Goal: Task Accomplishment & Management: Manage account settings

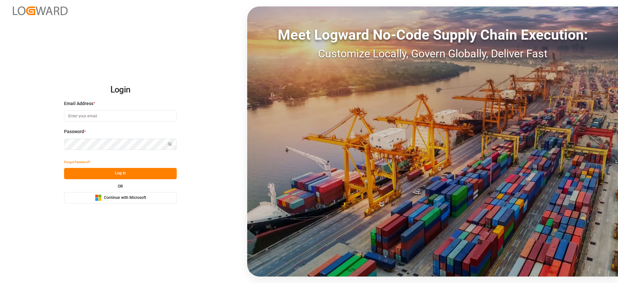
click at [149, 200] on button "Microsoft Logo Continue with Microsoft" at bounding box center [120, 197] width 113 height 11
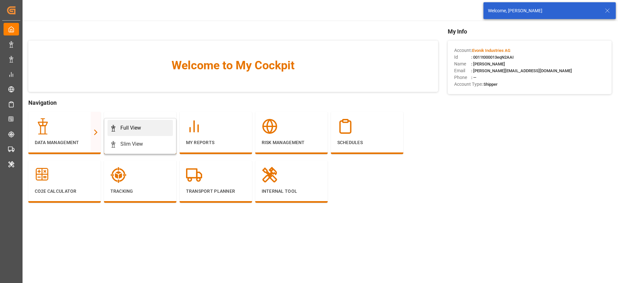
click at [132, 125] on div "Full View" at bounding box center [130, 128] width 21 height 8
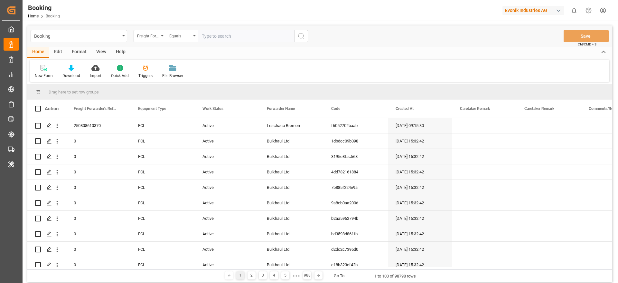
click at [77, 49] on div "Format" at bounding box center [79, 52] width 24 height 11
click at [48, 72] on div "Filter Rows" at bounding box center [44, 71] width 29 height 14
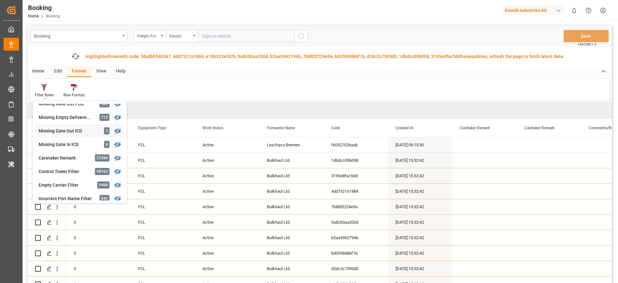
scroll to position [242, 0]
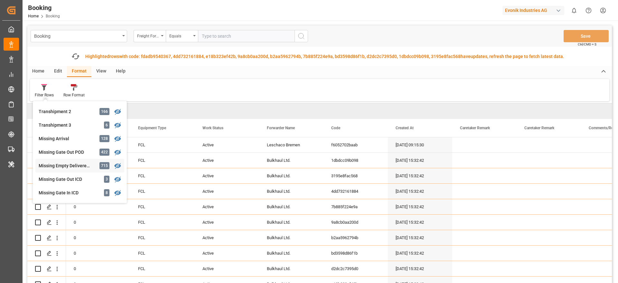
click at [89, 162] on div "Missing Empty Delivered Depot" at bounding box center [67, 165] width 56 height 7
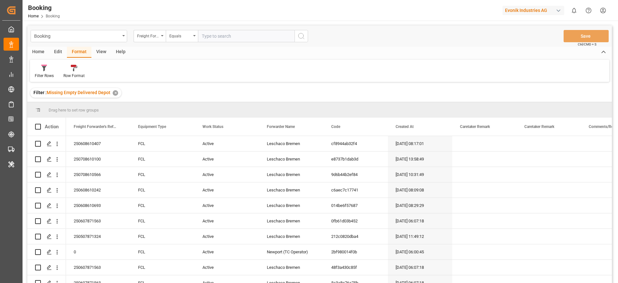
click at [105, 54] on div "View" at bounding box center [101, 52] width 20 height 11
click at [44, 73] on div "Default" at bounding box center [41, 76] width 13 height 6
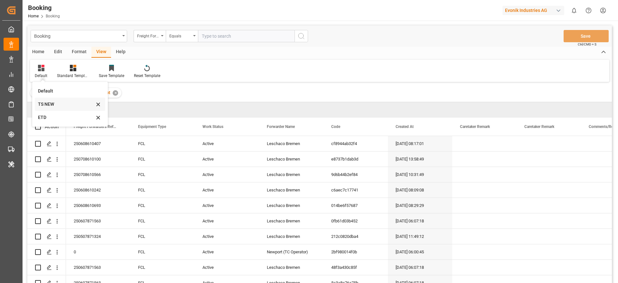
click at [66, 106] on div "TS NEW" at bounding box center [66, 104] width 56 height 7
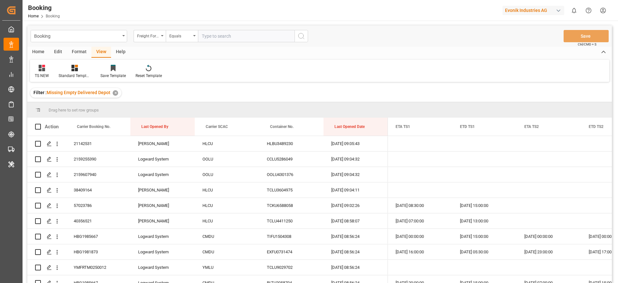
click at [78, 51] on div "Format" at bounding box center [79, 52] width 24 height 11
click at [49, 69] on div at bounding box center [44, 67] width 19 height 7
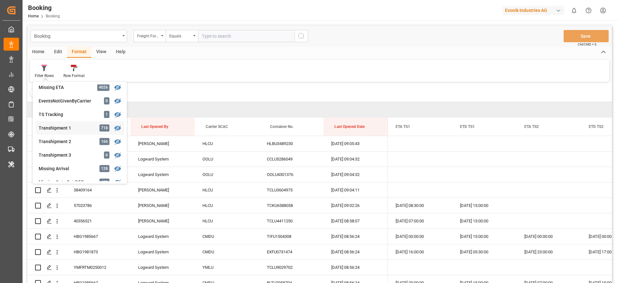
scroll to position [241, 0]
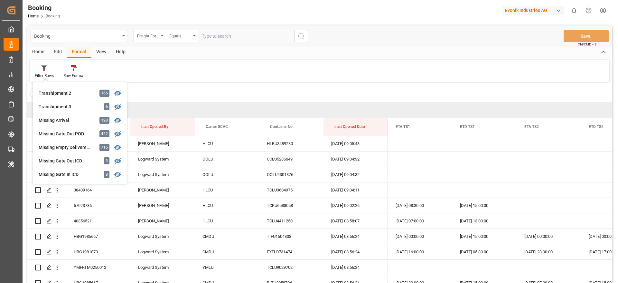
click at [235, 88] on div "Filter : Missing Empty Delivered Depot ✕" at bounding box center [319, 93] width 585 height 18
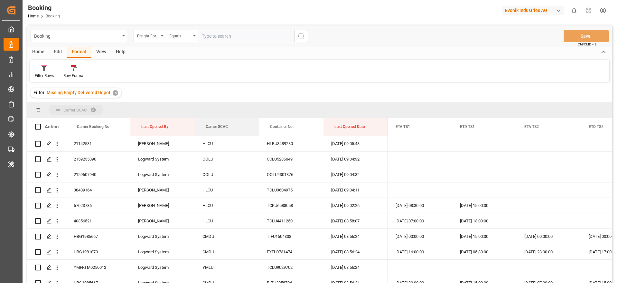
drag, startPoint x: 213, startPoint y: 125, endPoint x: 206, endPoint y: 108, distance: 18.4
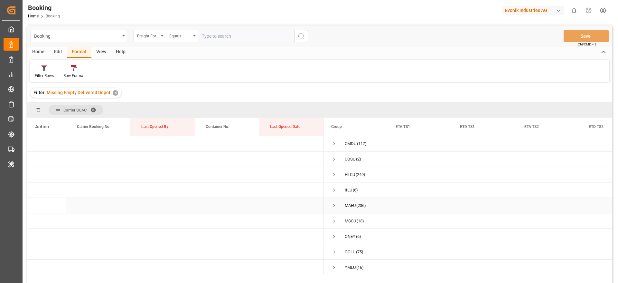
scroll to position [48, 0]
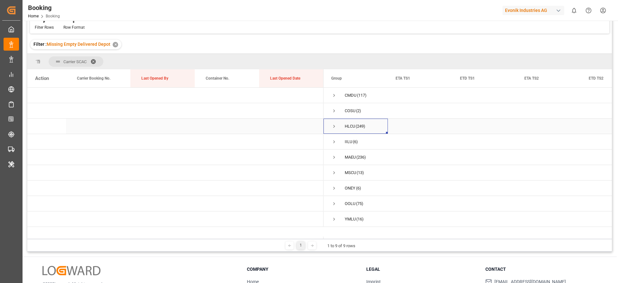
click at [335, 126] on span "Press SPACE to select this row." at bounding box center [334, 126] width 6 height 6
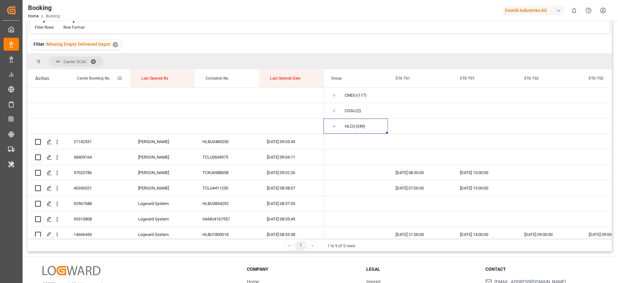
click at [98, 83] on div "Carrier Booking No." at bounding box center [97, 78] width 40 height 18
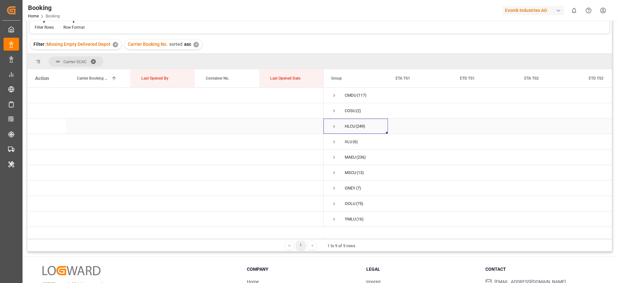
click at [332, 125] on span "Press SPACE to select this row." at bounding box center [334, 126] width 6 height 6
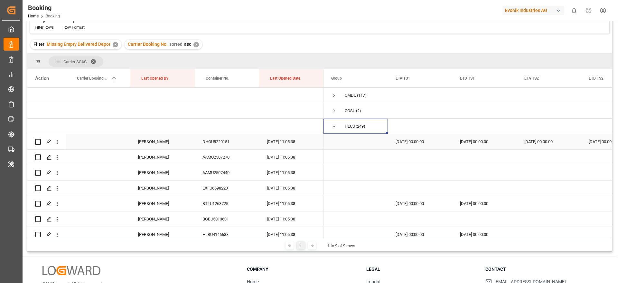
click at [216, 144] on div "DHGU8220151" at bounding box center [227, 141] width 64 height 15
click at [441, 76] on span at bounding box center [442, 78] width 6 height 6
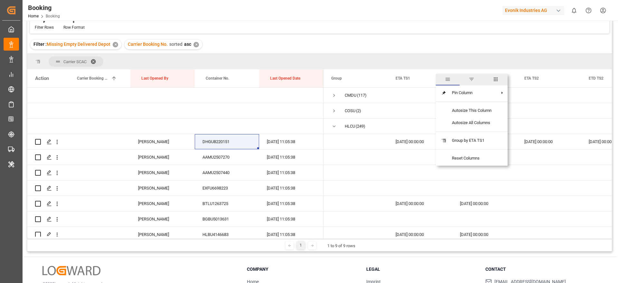
click at [498, 81] on span "columns" at bounding box center [496, 79] width 6 height 6
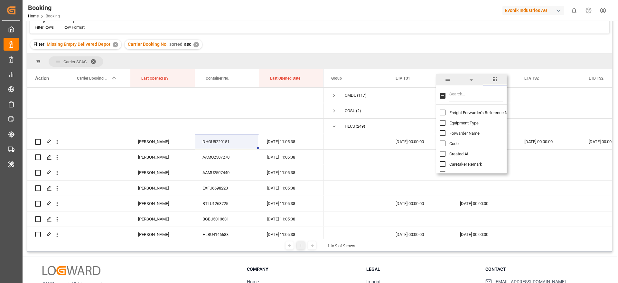
click at [482, 92] on input "Filter Columns Input" at bounding box center [475, 95] width 53 height 13
type input "update"
click at [479, 132] on span "Update Last Opened By" at bounding box center [470, 133] width 42 height 5
checkbox input "false"
checkbox input "true"
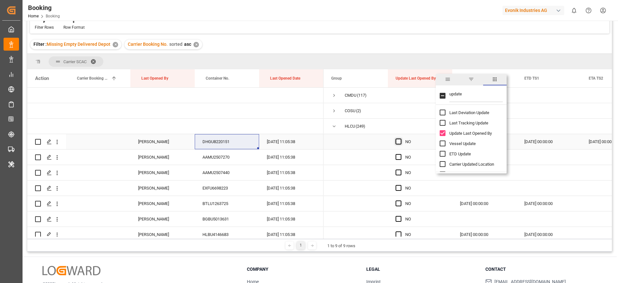
click at [399, 141] on span "Press SPACE to select this row." at bounding box center [399, 141] width 6 height 6
click at [400, 138] on input "Press SPACE to select this row." at bounding box center [400, 138] width 0 height 0
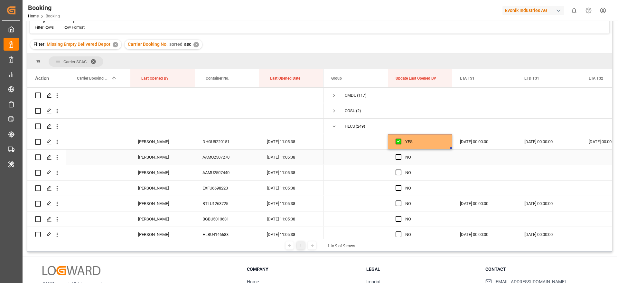
click at [235, 155] on div "AAMU2507270" at bounding box center [227, 156] width 64 height 15
click at [397, 157] on span "Press SPACE to select this row." at bounding box center [399, 157] width 6 height 6
click at [400, 154] on input "Press SPACE to select this row." at bounding box center [400, 154] width 0 height 0
click at [229, 170] on div "AAMU2507440" at bounding box center [227, 172] width 64 height 15
click at [401, 174] on span "Press SPACE to select this row." at bounding box center [399, 172] width 6 height 6
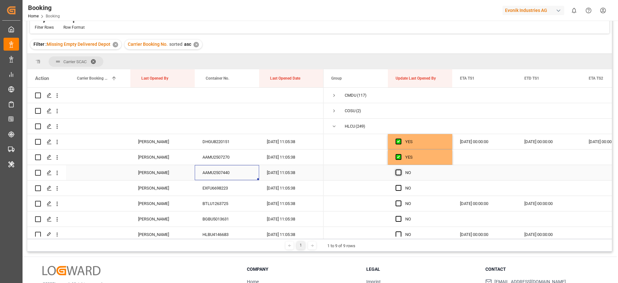
click at [400, 169] on input "Press SPACE to select this row." at bounding box center [400, 169] width 0 height 0
click at [236, 185] on div "EXFU6698223" at bounding box center [227, 187] width 64 height 15
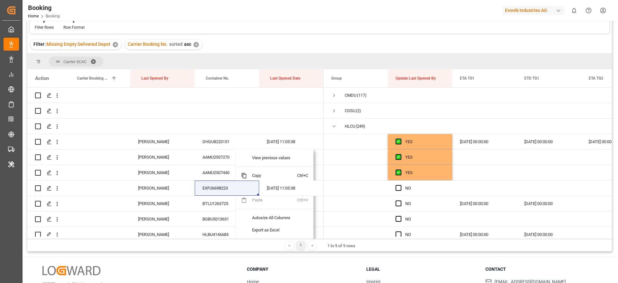
click at [333, 33] on div "Filter Rows Row Format" at bounding box center [319, 22] width 579 height 22
click at [237, 191] on div "EXFU6698223" at bounding box center [227, 187] width 64 height 15
click at [398, 188] on span "Press SPACE to select this row." at bounding box center [399, 188] width 6 height 6
click at [400, 185] on input "Press SPACE to select this row." at bounding box center [400, 185] width 0 height 0
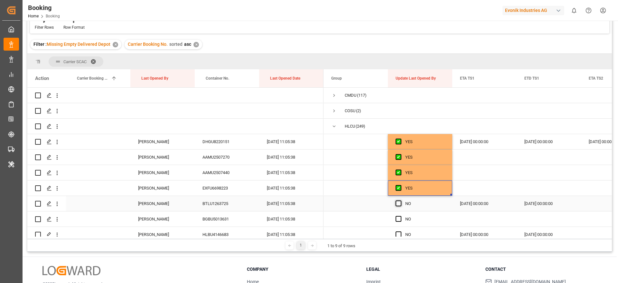
scroll to position [48, 0]
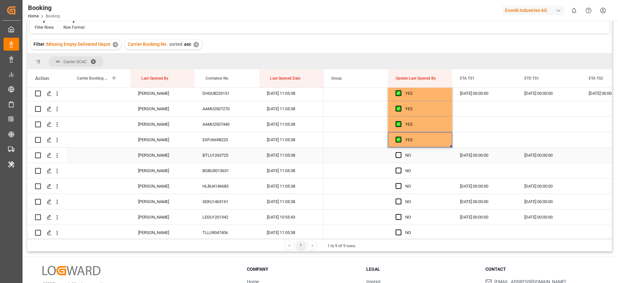
click at [225, 155] on div "BTLU1263725" at bounding box center [227, 154] width 64 height 15
click at [399, 154] on span "Press SPACE to select this row." at bounding box center [399, 155] width 6 height 6
click at [400, 152] on input "Press SPACE to select this row." at bounding box center [400, 152] width 0 height 0
click at [224, 173] on div "BGBU5013631" at bounding box center [227, 170] width 64 height 15
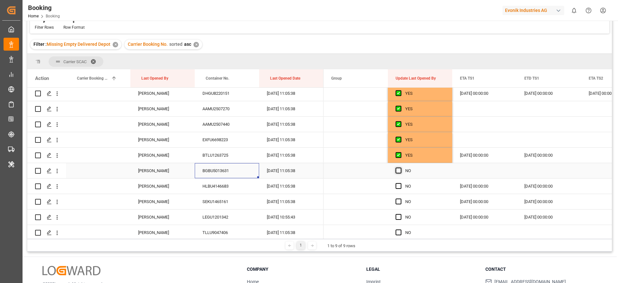
click at [398, 170] on span "Press SPACE to select this row." at bounding box center [399, 170] width 6 height 6
click at [400, 167] on input "Press SPACE to select this row." at bounding box center [400, 167] width 0 height 0
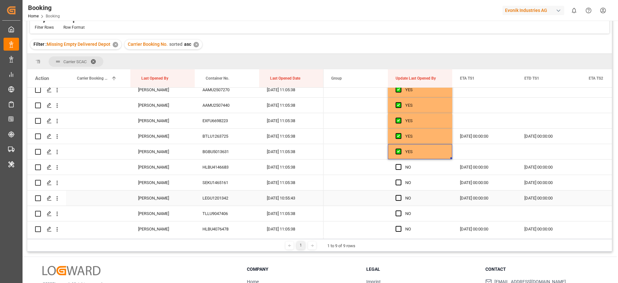
scroll to position [97, 0]
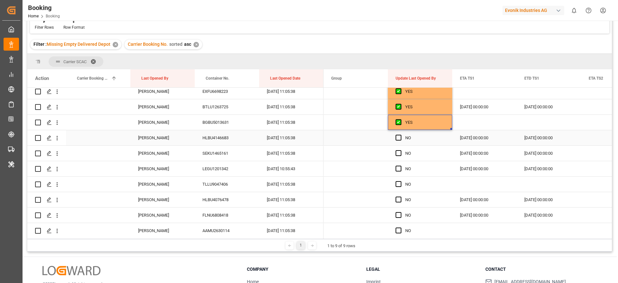
click at [216, 141] on div "HLBU4146683" at bounding box center [227, 137] width 64 height 15
click at [397, 136] on span "Press SPACE to select this row." at bounding box center [399, 138] width 6 height 6
click at [400, 135] on input "Press SPACE to select this row." at bounding box center [400, 135] width 0 height 0
click at [241, 151] on div "SEKU1465161" at bounding box center [227, 152] width 64 height 15
click at [400, 152] on span "Press SPACE to select this row." at bounding box center [399, 153] width 6 height 6
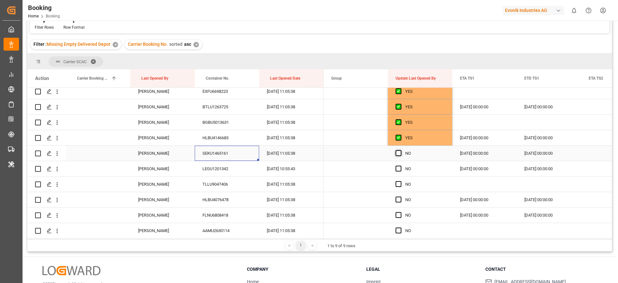
click at [400, 150] on input "Press SPACE to select this row." at bounding box center [400, 150] width 0 height 0
click at [399, 169] on span "Press SPACE to select this row." at bounding box center [399, 168] width 6 height 6
click at [400, 165] on input "Press SPACE to select this row." at bounding box center [400, 165] width 0 height 0
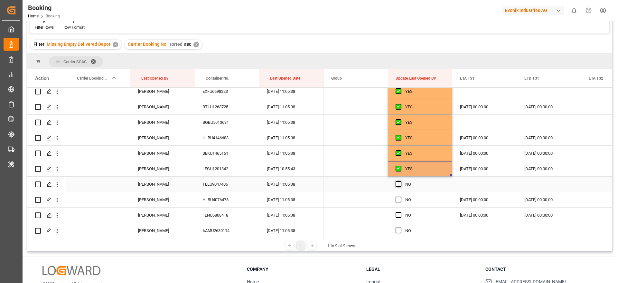
click at [399, 184] on span "Press SPACE to select this row." at bounding box center [399, 184] width 6 height 6
click at [400, 181] on input "Press SPACE to select this row." at bounding box center [400, 181] width 0 height 0
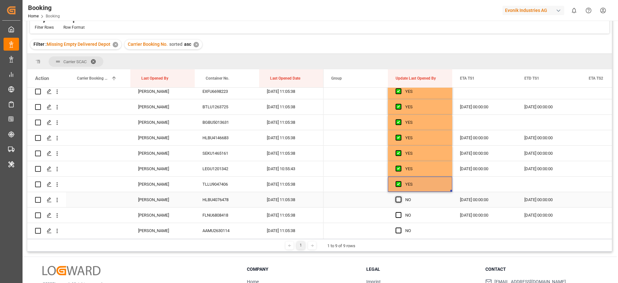
click at [398, 201] on span "Press SPACE to select this row." at bounding box center [399, 199] width 6 height 6
click at [400, 196] on input "Press SPACE to select this row." at bounding box center [400, 196] width 0 height 0
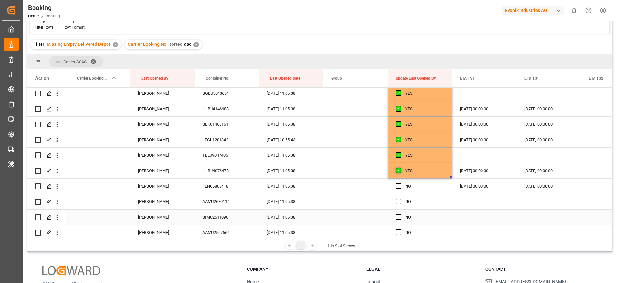
scroll to position [145, 0]
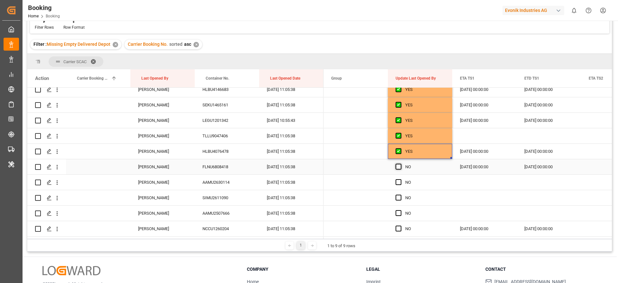
click at [398, 165] on span "Press SPACE to select this row." at bounding box center [399, 167] width 6 height 6
click at [400, 164] on input "Press SPACE to select this row." at bounding box center [400, 164] width 0 height 0
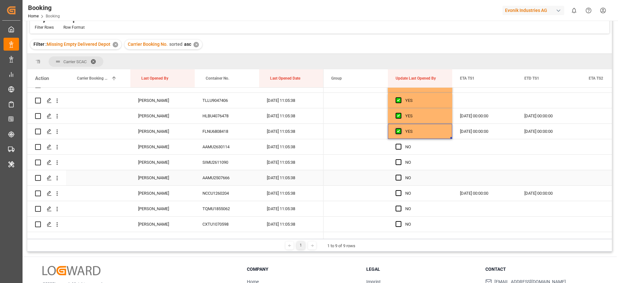
scroll to position [193, 0]
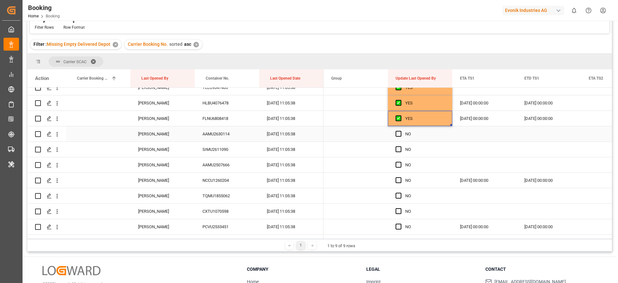
click at [227, 137] on div "AAMU2630114" at bounding box center [227, 133] width 64 height 15
click at [400, 134] on span "Press SPACE to select this row." at bounding box center [399, 134] width 6 height 6
click at [400, 131] on input "Press SPACE to select this row." at bounding box center [400, 131] width 0 height 0
click at [397, 146] on span "Press SPACE to select this row." at bounding box center [399, 149] width 6 height 6
click at [400, 146] on input "Press SPACE to select this row." at bounding box center [400, 146] width 0 height 0
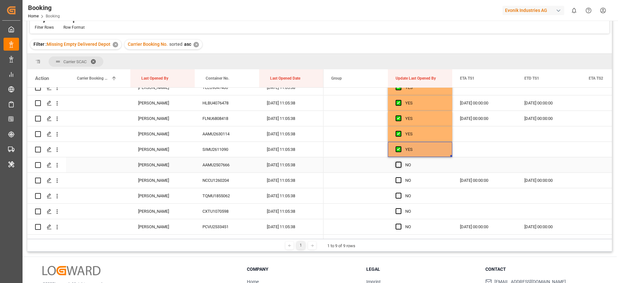
click at [399, 163] on span "Press SPACE to select this row." at bounding box center [399, 165] width 6 height 6
click at [400, 162] on input "Press SPACE to select this row." at bounding box center [400, 162] width 0 height 0
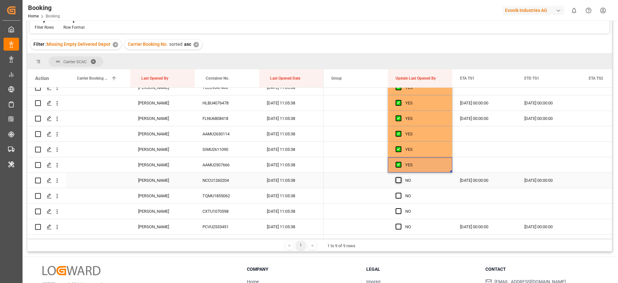
click at [399, 181] on span "Press SPACE to select this row." at bounding box center [399, 180] width 6 height 6
click at [400, 177] on input "Press SPACE to select this row." at bounding box center [400, 177] width 0 height 0
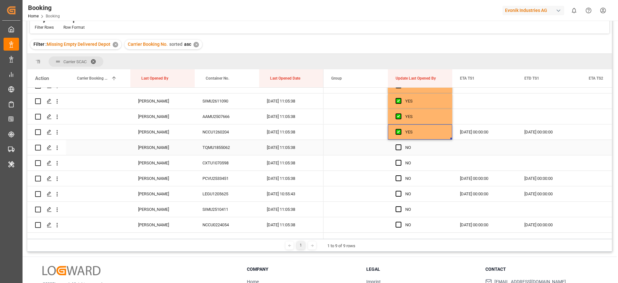
click at [397, 146] on span "Press SPACE to select this row." at bounding box center [399, 147] width 6 height 6
click at [400, 144] on input "Press SPACE to select this row." at bounding box center [400, 144] width 0 height 0
click at [398, 162] on span "Press SPACE to select this row." at bounding box center [399, 163] width 6 height 6
click at [400, 160] on input "Press SPACE to select this row." at bounding box center [400, 160] width 0 height 0
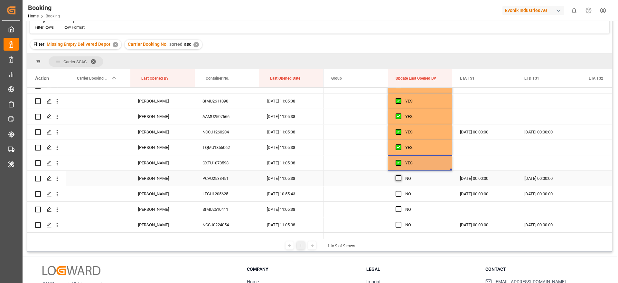
click at [399, 176] on span "Press SPACE to select this row." at bounding box center [399, 178] width 6 height 6
click at [400, 175] on input "Press SPACE to select this row." at bounding box center [400, 175] width 0 height 0
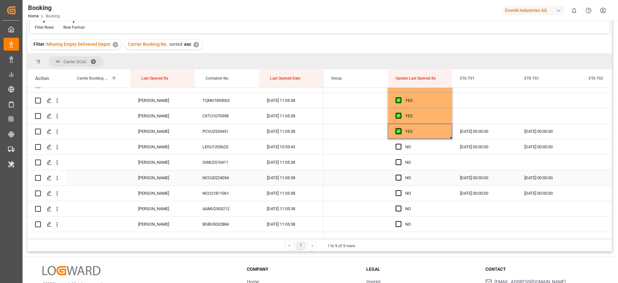
scroll to position [290, 0]
click at [400, 144] on span "Press SPACE to select this row." at bounding box center [399, 145] width 6 height 6
click at [400, 142] on input "Press SPACE to select this row." at bounding box center [400, 142] width 0 height 0
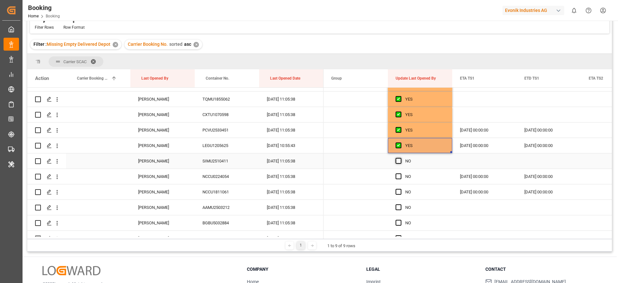
click at [398, 159] on span "Press SPACE to select this row." at bounding box center [399, 161] width 6 height 6
click at [400, 158] on input "Press SPACE to select this row." at bounding box center [400, 158] width 0 height 0
click at [221, 173] on div "NCCU0224054" at bounding box center [227, 176] width 64 height 15
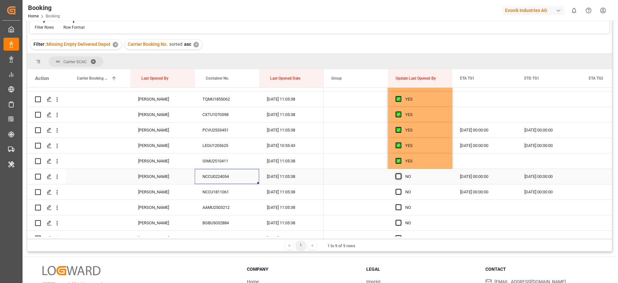
click at [396, 177] on span "Press SPACE to select this row." at bounding box center [399, 176] width 6 height 6
click at [400, 173] on input "Press SPACE to select this row." at bounding box center [400, 173] width 0 height 0
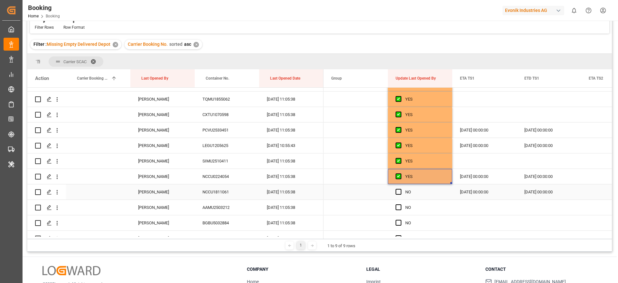
click at [234, 196] on div "NCCU1811061" at bounding box center [227, 191] width 64 height 15
click at [397, 192] on span "Press SPACE to select this row." at bounding box center [399, 192] width 6 height 6
click at [400, 189] on input "Press SPACE to select this row." at bounding box center [400, 189] width 0 height 0
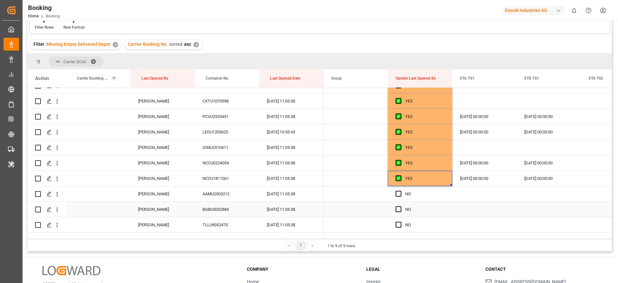
scroll to position [338, 0]
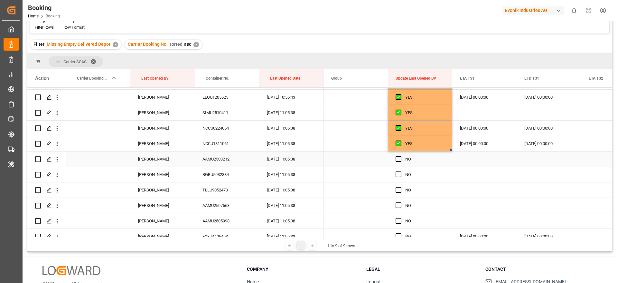
click at [230, 155] on div "AAMU2503212" at bounding box center [227, 158] width 64 height 15
click at [400, 160] on span "Press SPACE to select this row." at bounding box center [399, 159] width 6 height 6
click at [400, 156] on input "Press SPACE to select this row." at bounding box center [400, 156] width 0 height 0
click at [399, 174] on span "Press SPACE to select this row." at bounding box center [399, 174] width 6 height 6
click at [400, 171] on input "Press SPACE to select this row." at bounding box center [400, 171] width 0 height 0
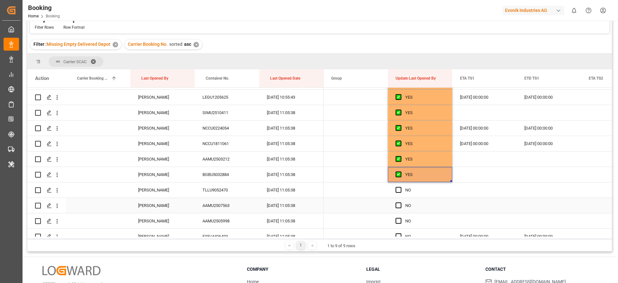
scroll to position [386, 0]
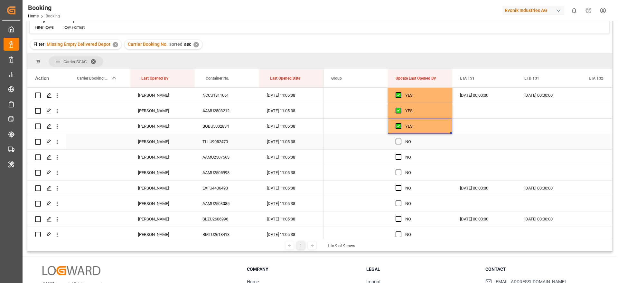
click at [398, 144] on div "Press SPACE to select this row." at bounding box center [401, 141] width 10 height 15
click at [398, 142] on span "Press SPACE to select this row." at bounding box center [399, 141] width 6 height 6
click at [400, 138] on input "Press SPACE to select this row." at bounding box center [400, 138] width 0 height 0
click at [398, 155] on span "Press SPACE to select this row." at bounding box center [399, 157] width 6 height 6
click at [400, 154] on input "Press SPACE to select this row." at bounding box center [400, 154] width 0 height 0
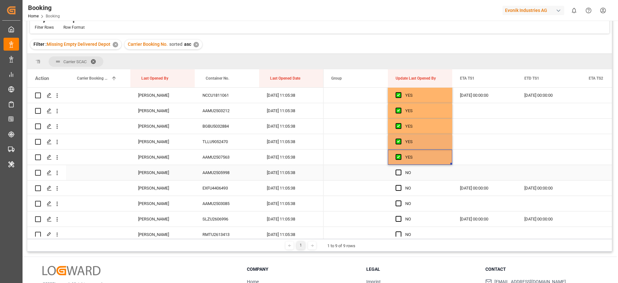
click at [398, 168] on div "Press SPACE to select this row." at bounding box center [401, 172] width 10 height 15
click at [399, 187] on span "Press SPACE to select this row." at bounding box center [399, 188] width 6 height 6
click at [400, 185] on input "Press SPACE to select this row." at bounding box center [400, 185] width 0 height 0
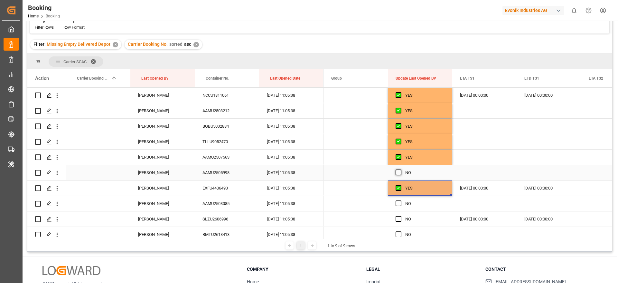
click at [399, 172] on span "Press SPACE to select this row." at bounding box center [399, 172] width 6 height 6
click at [400, 169] on input "Press SPACE to select this row." at bounding box center [400, 169] width 0 height 0
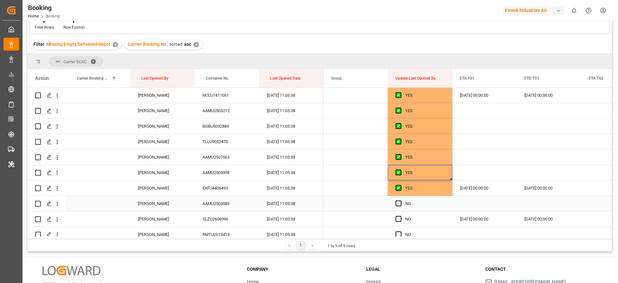
scroll to position [435, 0]
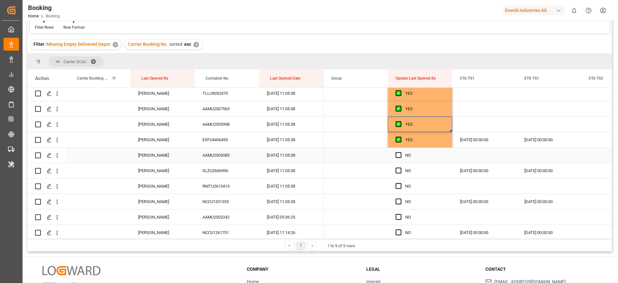
click at [399, 158] on div "Press SPACE to select this row." at bounding box center [401, 155] width 10 height 15
click at [399, 155] on span "Press SPACE to select this row." at bounding box center [399, 155] width 6 height 6
click at [400, 152] on input "Press SPACE to select this row." at bounding box center [400, 152] width 0 height 0
click at [399, 167] on div "Press SPACE to select this row." at bounding box center [401, 170] width 10 height 15
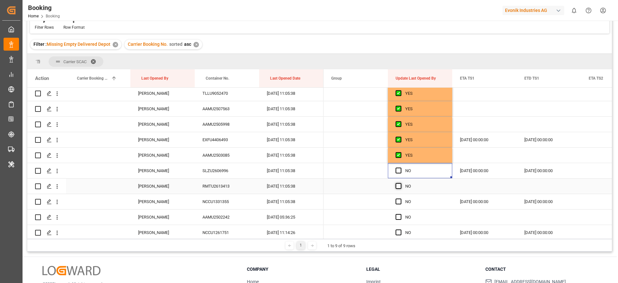
click at [398, 187] on span "Press SPACE to select this row." at bounding box center [399, 186] width 6 height 6
click at [400, 183] on input "Press SPACE to select this row." at bounding box center [400, 183] width 0 height 0
click at [398, 171] on span "Press SPACE to select this row." at bounding box center [399, 170] width 6 height 6
click at [400, 167] on input "Press SPACE to select this row." at bounding box center [400, 167] width 0 height 0
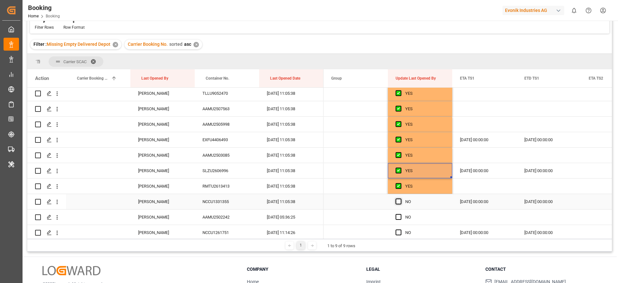
scroll to position [483, 0]
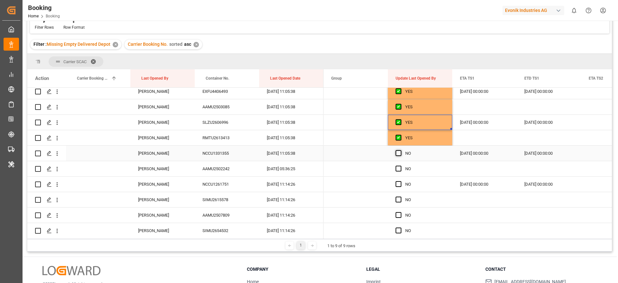
click at [398, 151] on span "Press SPACE to select this row." at bounding box center [399, 153] width 6 height 6
click at [400, 150] on input "Press SPACE to select this row." at bounding box center [400, 150] width 0 height 0
click at [399, 166] on span "Press SPACE to select this row." at bounding box center [399, 168] width 6 height 6
click at [400, 165] on input "Press SPACE to select this row." at bounding box center [400, 165] width 0 height 0
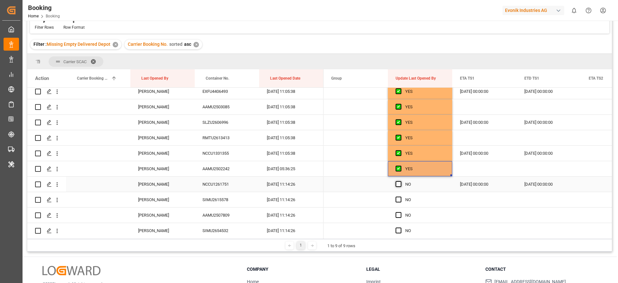
click at [399, 183] on span "Press SPACE to select this row." at bounding box center [399, 184] width 6 height 6
click at [400, 181] on input "Press SPACE to select this row." at bounding box center [400, 181] width 0 height 0
click at [399, 169] on span "Press SPACE to select this row." at bounding box center [399, 168] width 6 height 6
click at [400, 165] on input "Press SPACE to select this row." at bounding box center [400, 165] width 0 height 0
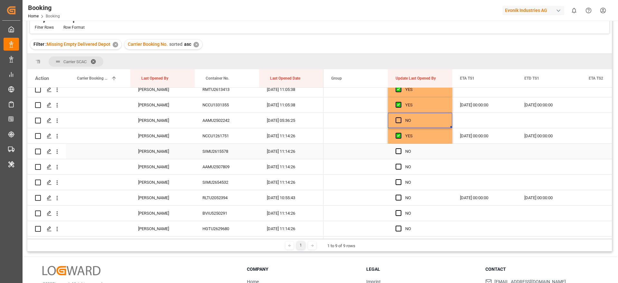
click at [398, 152] on span "Press SPACE to select this row." at bounding box center [399, 151] width 6 height 6
click at [400, 148] on input "Press SPACE to select this row." at bounding box center [400, 148] width 0 height 0
click at [398, 165] on span "Press SPACE to select this row." at bounding box center [399, 167] width 6 height 6
click at [400, 164] on input "Press SPACE to select this row." at bounding box center [400, 164] width 0 height 0
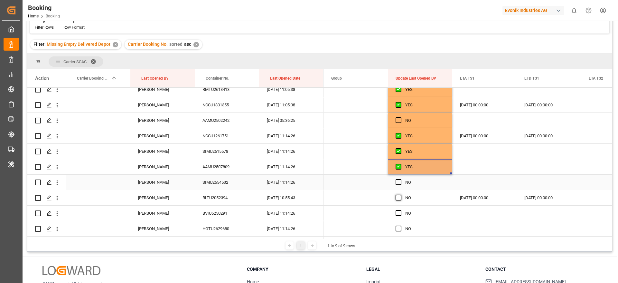
click at [399, 181] on span "Press SPACE to select this row." at bounding box center [399, 182] width 6 height 6
click at [400, 179] on input "Press SPACE to select this row." at bounding box center [400, 179] width 0 height 0
click at [398, 197] on span "Press SPACE to select this row." at bounding box center [399, 197] width 6 height 6
click at [400, 194] on input "Press SPACE to select this row." at bounding box center [400, 194] width 0 height 0
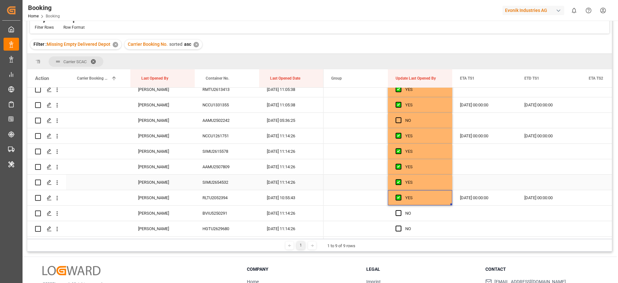
click at [232, 186] on div "SIMU2654532" at bounding box center [227, 181] width 64 height 15
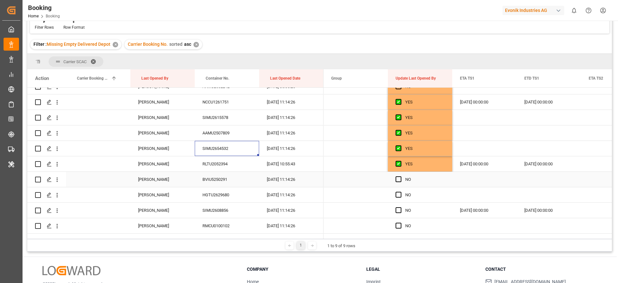
scroll to position [579, 0]
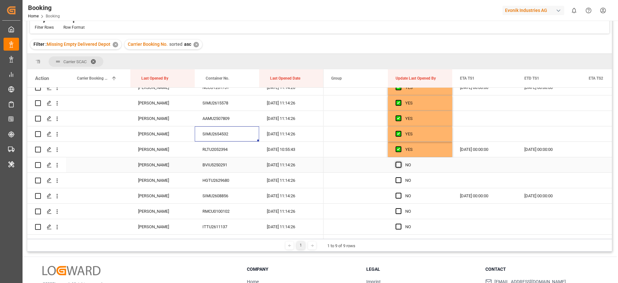
click at [397, 164] on span "Press SPACE to select this row." at bounding box center [399, 165] width 6 height 6
click at [400, 162] on input "Press SPACE to select this row." at bounding box center [400, 162] width 0 height 0
click at [398, 178] on span "Press SPACE to select this row." at bounding box center [399, 180] width 6 height 6
click at [400, 177] on input "Press SPACE to select this row." at bounding box center [400, 177] width 0 height 0
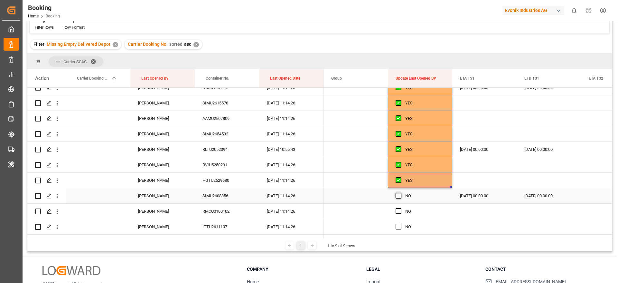
click at [398, 197] on span "Press SPACE to select this row." at bounding box center [399, 195] width 6 height 6
click at [400, 192] on input "Press SPACE to select this row." at bounding box center [400, 192] width 0 height 0
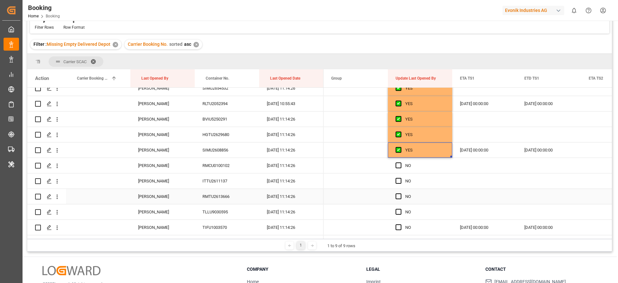
scroll to position [628, 0]
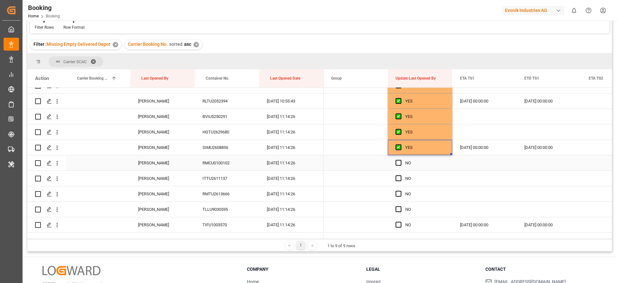
click at [399, 165] on div "Press SPACE to select this row." at bounding box center [401, 162] width 10 height 15
click at [399, 177] on span "Press SPACE to select this row." at bounding box center [399, 178] width 6 height 6
click at [400, 175] on input "Press SPACE to select this row." at bounding box center [400, 175] width 0 height 0
click at [399, 165] on span "Press SPACE to select this row." at bounding box center [399, 163] width 6 height 6
click at [400, 160] on input "Press SPACE to select this row." at bounding box center [400, 160] width 0 height 0
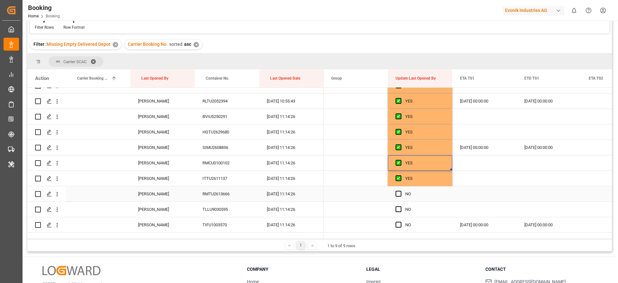
scroll to position [676, 0]
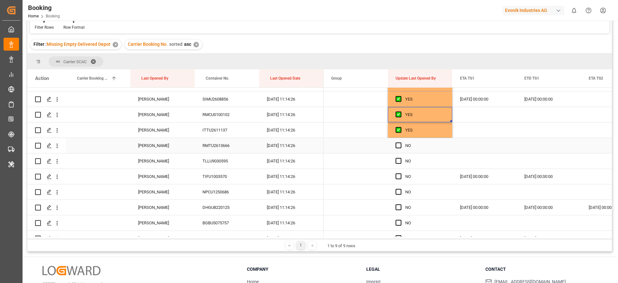
drag, startPoint x: 399, startPoint y: 150, endPoint x: 399, endPoint y: 162, distance: 12.6
click at [399, 149] on div "Press SPACE to select this row." at bounding box center [401, 145] width 10 height 15
click at [399, 161] on span "Press SPACE to select this row." at bounding box center [399, 161] width 6 height 6
click at [400, 158] on input "Press SPACE to select this row." at bounding box center [400, 158] width 0 height 0
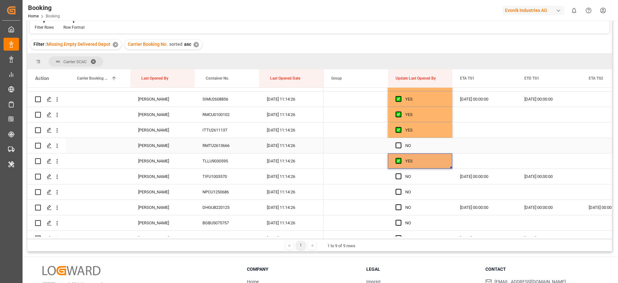
click at [399, 148] on div "Press SPACE to select this row." at bounding box center [401, 145] width 10 height 15
click at [399, 145] on span "Press SPACE to select this row." at bounding box center [399, 145] width 6 height 6
click at [400, 142] on input "Press SPACE to select this row." at bounding box center [400, 142] width 0 height 0
click at [220, 160] on div "TLLU9030595" at bounding box center [227, 160] width 64 height 15
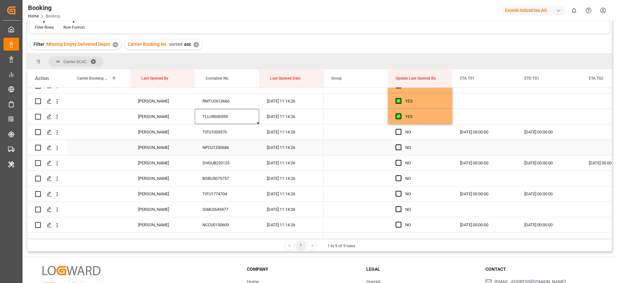
scroll to position [724, 0]
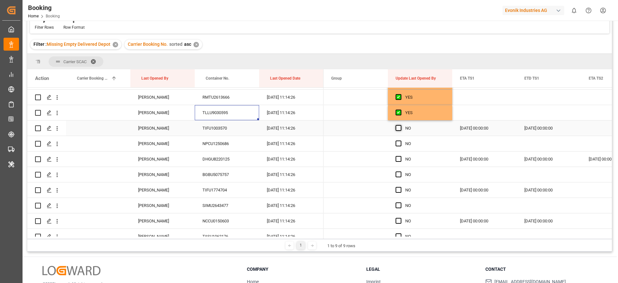
click at [396, 128] on span "Press SPACE to select this row." at bounding box center [399, 128] width 6 height 6
click at [400, 125] on input "Press SPACE to select this row." at bounding box center [400, 125] width 0 height 0
click at [400, 139] on div "Press SPACE to select this row." at bounding box center [401, 143] width 10 height 15
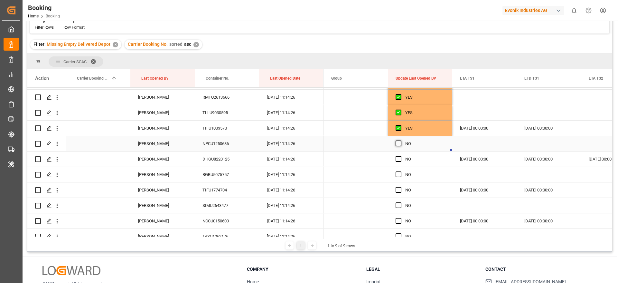
click at [400, 143] on span "Press SPACE to select this row." at bounding box center [399, 143] width 6 height 6
click at [400, 140] on input "Press SPACE to select this row." at bounding box center [400, 140] width 0 height 0
click at [399, 156] on span "Press SPACE to select this row." at bounding box center [399, 159] width 6 height 6
click at [400, 156] on input "Press SPACE to select this row." at bounding box center [400, 156] width 0 height 0
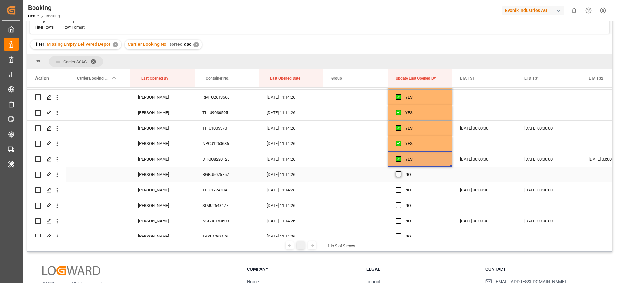
click at [398, 172] on span "Press SPACE to select this row." at bounding box center [399, 174] width 6 height 6
click at [400, 171] on input "Press SPACE to select this row." at bounding box center [400, 171] width 0 height 0
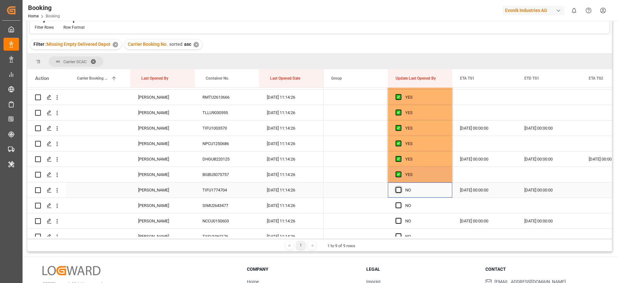
click at [399, 192] on span "Press SPACE to select this row." at bounding box center [399, 190] width 6 height 6
click at [400, 187] on input "Press SPACE to select this row." at bounding box center [400, 187] width 0 height 0
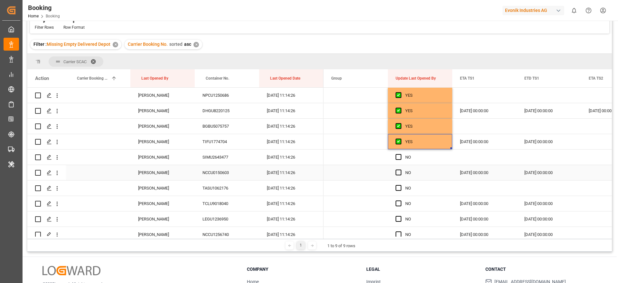
click at [401, 160] on div "Press SPACE to select this row." at bounding box center [401, 157] width 10 height 15
click at [401, 175] on span "Press SPACE to select this row." at bounding box center [399, 172] width 6 height 6
click at [400, 169] on input "Press SPACE to select this row." at bounding box center [400, 169] width 0 height 0
click at [398, 156] on span "Press SPACE to select this row." at bounding box center [399, 157] width 6 height 6
click at [400, 154] on input "Press SPACE to select this row." at bounding box center [400, 154] width 0 height 0
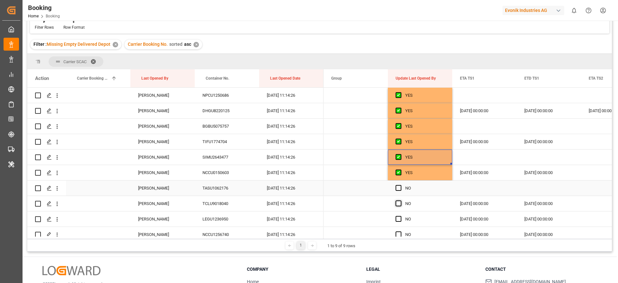
click at [398, 186] on span "Press SPACE to select this row." at bounding box center [399, 188] width 6 height 6
click at [400, 185] on input "Press SPACE to select this row." at bounding box center [400, 185] width 0 height 0
click at [397, 204] on span "Press SPACE to select this row." at bounding box center [399, 203] width 6 height 6
click at [400, 200] on input "Press SPACE to select this row." at bounding box center [400, 200] width 0 height 0
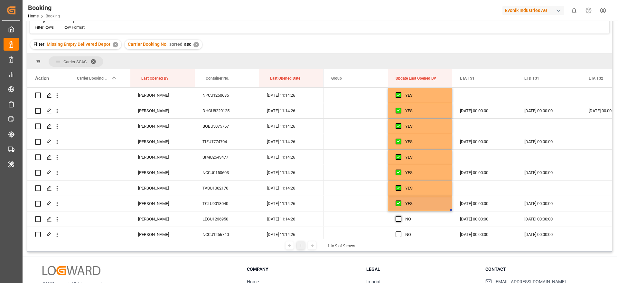
scroll to position [821, 0]
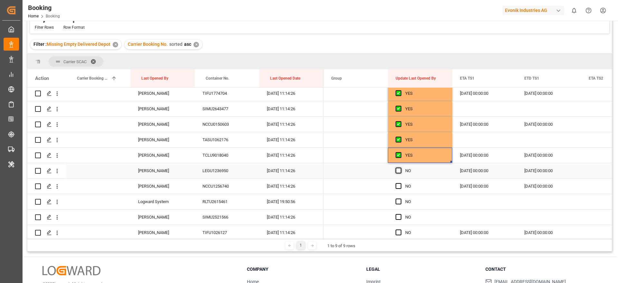
click at [399, 172] on span "Press SPACE to select this row." at bounding box center [399, 170] width 6 height 6
click at [400, 167] on input "Press SPACE to select this row." at bounding box center [400, 167] width 0 height 0
click at [399, 186] on span "Press SPACE to select this row." at bounding box center [399, 186] width 6 height 6
click at [400, 183] on input "Press SPACE to select this row." at bounding box center [400, 183] width 0 height 0
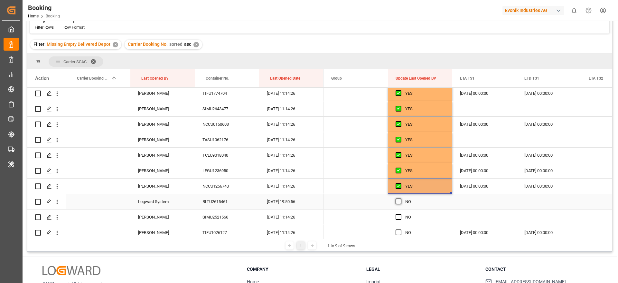
click at [398, 200] on span "Press SPACE to select this row." at bounding box center [399, 201] width 6 height 6
click at [400, 198] on input "Press SPACE to select this row." at bounding box center [400, 198] width 0 height 0
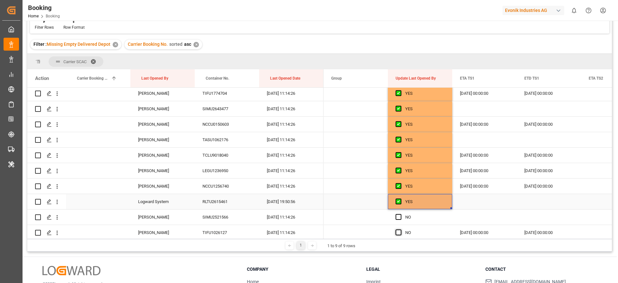
scroll to position [869, 0]
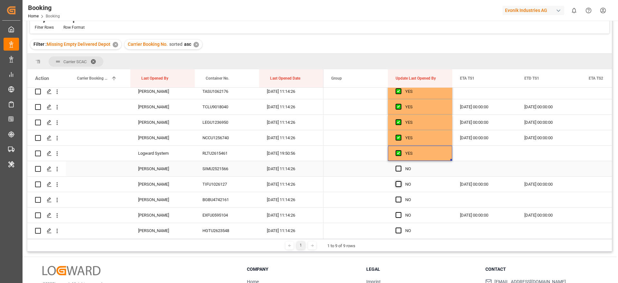
click at [399, 168] on span "Press SPACE to select this row." at bounding box center [399, 168] width 6 height 6
click at [400, 165] on input "Press SPACE to select this row." at bounding box center [400, 165] width 0 height 0
click at [399, 183] on span "Press SPACE to select this row." at bounding box center [399, 184] width 6 height 6
click at [400, 181] on input "Press SPACE to select this row." at bounding box center [400, 181] width 0 height 0
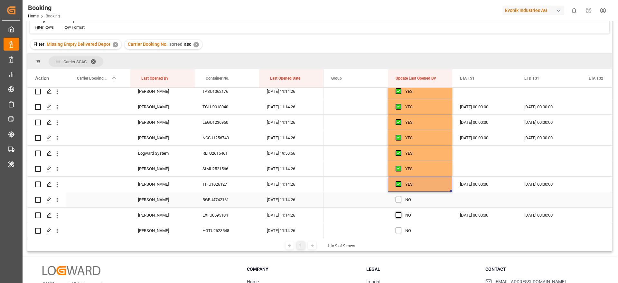
click at [398, 198] on span "Press SPACE to select this row." at bounding box center [399, 199] width 6 height 6
click at [400, 196] on input "Press SPACE to select this row." at bounding box center [400, 196] width 0 height 0
click at [399, 212] on span "Press SPACE to select this row." at bounding box center [399, 215] width 6 height 6
click at [400, 212] on input "Press SPACE to select this row." at bounding box center [400, 212] width 0 height 0
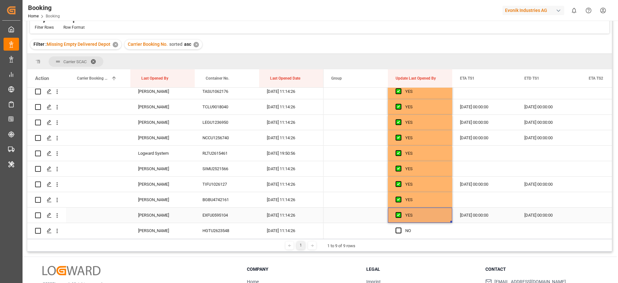
scroll to position [917, 0]
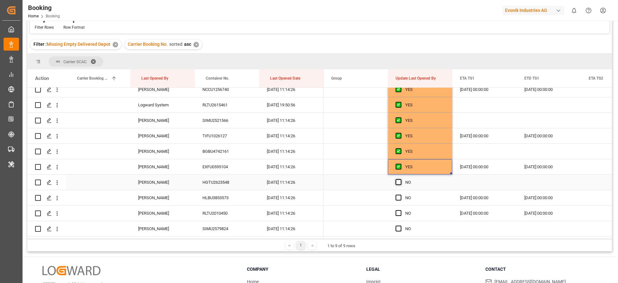
click at [400, 184] on span "Press SPACE to select this row." at bounding box center [399, 182] width 6 height 6
click at [400, 179] on input "Press SPACE to select this row." at bounding box center [400, 179] width 0 height 0
click at [400, 196] on span "Press SPACE to select this row." at bounding box center [399, 197] width 6 height 6
click at [400, 194] on input "Press SPACE to select this row." at bounding box center [400, 194] width 0 height 0
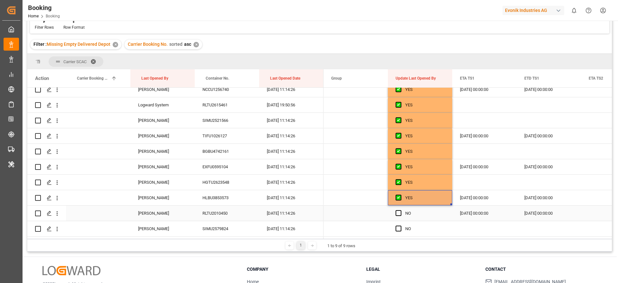
click at [397, 215] on span "Press SPACE to select this row." at bounding box center [399, 213] width 6 height 6
click at [400, 210] on input "Press SPACE to select this row." at bounding box center [400, 210] width 0 height 0
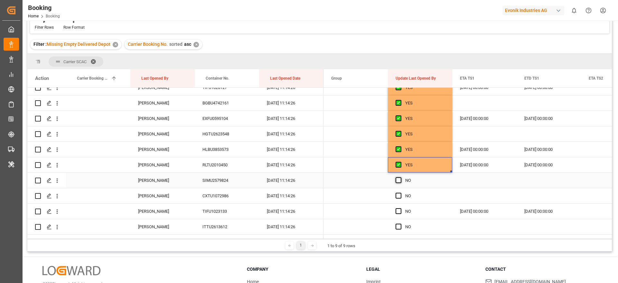
click at [401, 182] on span "Press SPACE to select this row." at bounding box center [399, 180] width 6 height 6
click at [400, 177] on input "Press SPACE to select this row." at bounding box center [400, 177] width 0 height 0
click at [399, 194] on span "Press SPACE to select this row." at bounding box center [399, 195] width 6 height 6
click at [400, 192] on input "Press SPACE to select this row." at bounding box center [400, 192] width 0 height 0
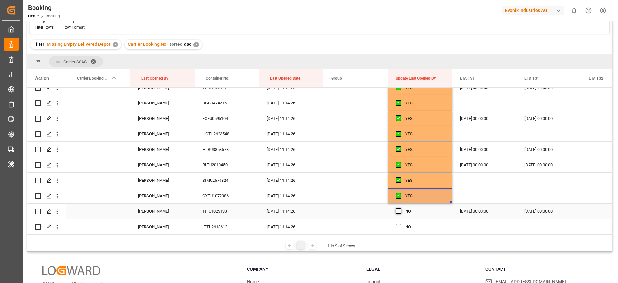
click at [398, 210] on span "Press SPACE to select this row." at bounding box center [399, 211] width 6 height 6
click at [400, 208] on input "Press SPACE to select this row." at bounding box center [400, 208] width 0 height 0
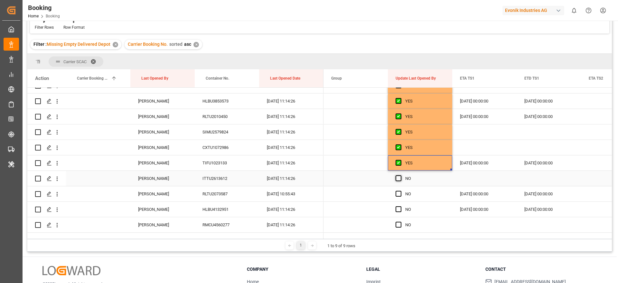
click at [399, 181] on span "Press SPACE to select this row." at bounding box center [399, 178] width 6 height 6
click at [400, 175] on input "Press SPACE to select this row." at bounding box center [400, 175] width 0 height 0
click at [399, 192] on span "Press SPACE to select this row." at bounding box center [399, 194] width 6 height 6
click at [400, 191] on input "Press SPACE to select this row." at bounding box center [400, 191] width 0 height 0
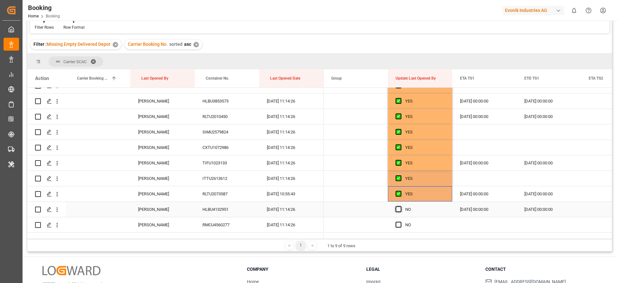
click at [398, 211] on span "Press SPACE to select this row." at bounding box center [399, 209] width 6 height 6
click at [400, 206] on input "Press SPACE to select this row." at bounding box center [400, 206] width 0 height 0
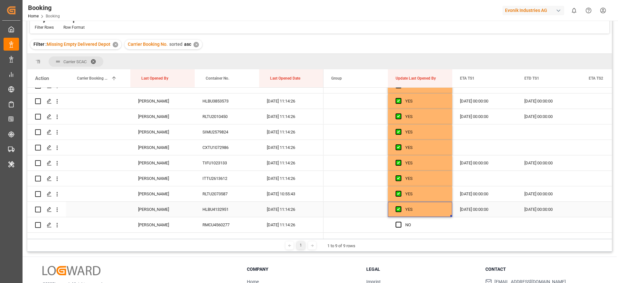
scroll to position [1062, 0]
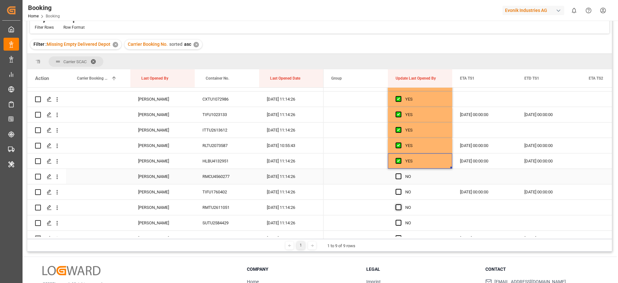
click at [400, 178] on span "Press SPACE to select this row." at bounding box center [399, 176] width 6 height 6
click at [400, 173] on input "Press SPACE to select this row." at bounding box center [400, 173] width 0 height 0
click at [400, 191] on span "Press SPACE to select this row." at bounding box center [399, 192] width 6 height 6
click at [400, 189] on input "Press SPACE to select this row." at bounding box center [400, 189] width 0 height 0
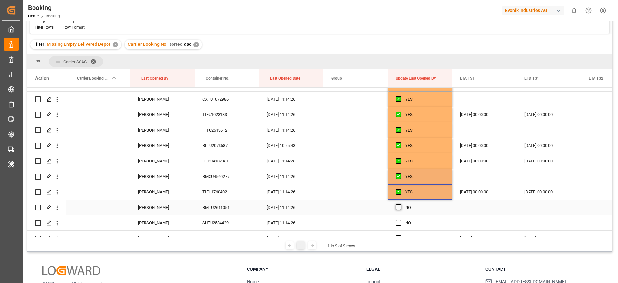
click at [398, 206] on span "Press SPACE to select this row." at bounding box center [399, 207] width 6 height 6
click at [400, 204] on input "Press SPACE to select this row." at bounding box center [400, 204] width 0 height 0
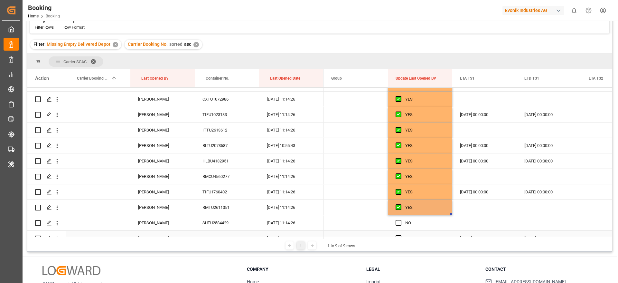
scroll to position [1111, 0]
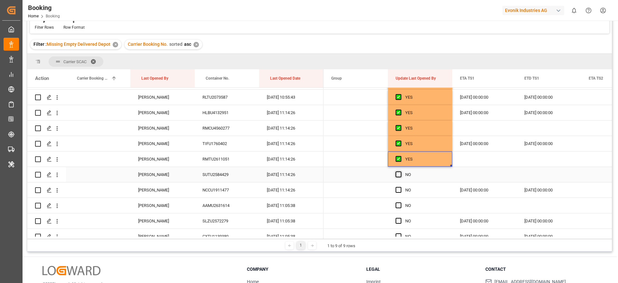
click at [399, 175] on span "Press SPACE to select this row." at bounding box center [399, 174] width 6 height 6
click at [400, 171] on input "Press SPACE to select this row." at bounding box center [400, 171] width 0 height 0
click at [400, 189] on span "Press SPACE to select this row." at bounding box center [399, 190] width 6 height 6
click at [400, 187] on input "Press SPACE to select this row." at bounding box center [400, 187] width 0 height 0
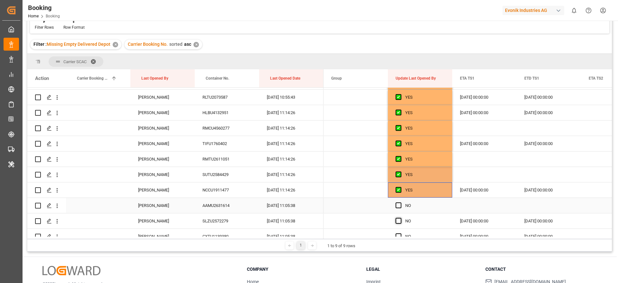
click at [399, 204] on span "Press SPACE to select this row." at bounding box center [399, 205] width 6 height 6
click at [400, 202] on input "Press SPACE to select this row." at bounding box center [400, 202] width 0 height 0
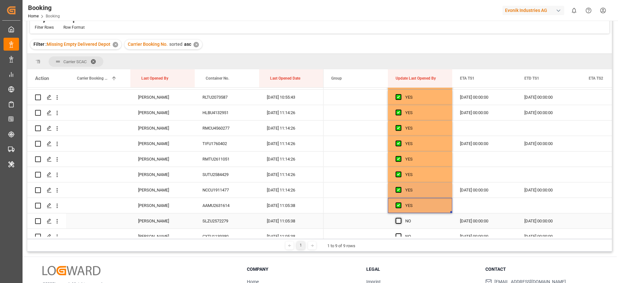
click at [397, 220] on span "Press SPACE to select this row." at bounding box center [399, 221] width 6 height 6
click at [400, 218] on input "Press SPACE to select this row." at bounding box center [400, 218] width 0 height 0
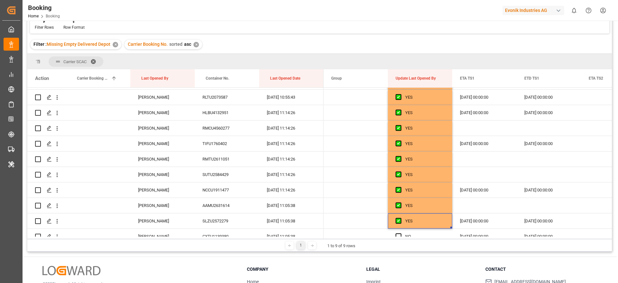
scroll to position [1159, 0]
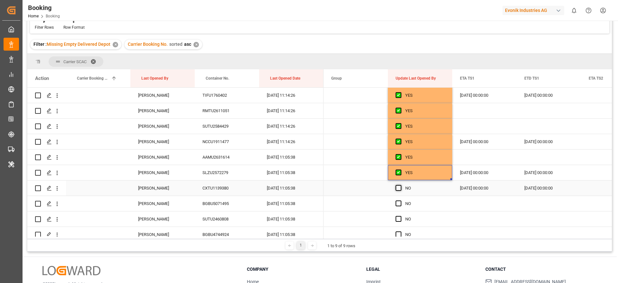
click at [398, 190] on span "Press SPACE to select this row." at bounding box center [399, 188] width 6 height 6
click at [400, 185] on input "Press SPACE to select this row." at bounding box center [400, 185] width 0 height 0
click at [400, 203] on span "Press SPACE to select this row." at bounding box center [399, 203] width 6 height 6
click at [400, 200] on input "Press SPACE to select this row." at bounding box center [400, 200] width 0 height 0
click at [399, 220] on span "Press SPACE to select this row." at bounding box center [399, 219] width 6 height 6
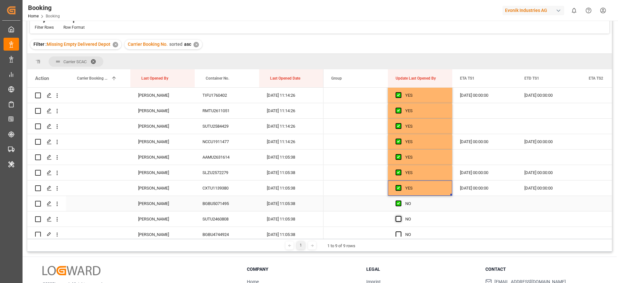
click at [400, 216] on input "Press SPACE to select this row." at bounding box center [400, 216] width 0 height 0
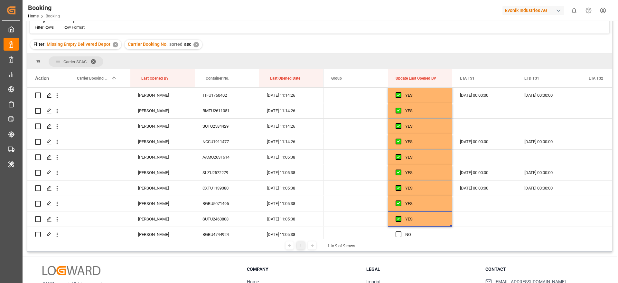
scroll to position [1207, 0]
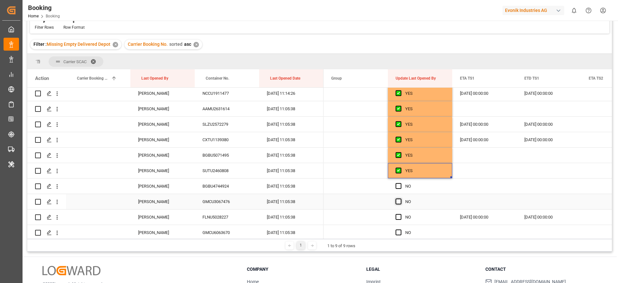
click at [399, 188] on span "Press SPACE to select this row." at bounding box center [399, 186] width 6 height 6
click at [400, 183] on input "Press SPACE to select this row." at bounding box center [400, 183] width 0 height 0
click at [399, 202] on span "Press SPACE to select this row." at bounding box center [399, 201] width 6 height 6
click at [400, 198] on input "Press SPACE to select this row." at bounding box center [400, 198] width 0 height 0
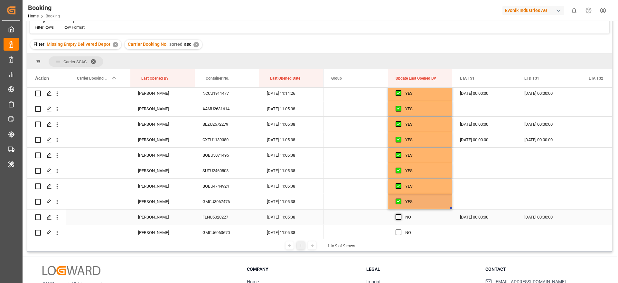
click at [399, 216] on span "Press SPACE to select this row." at bounding box center [399, 217] width 6 height 6
click at [400, 214] on input "Press SPACE to select this row." at bounding box center [400, 214] width 0 height 0
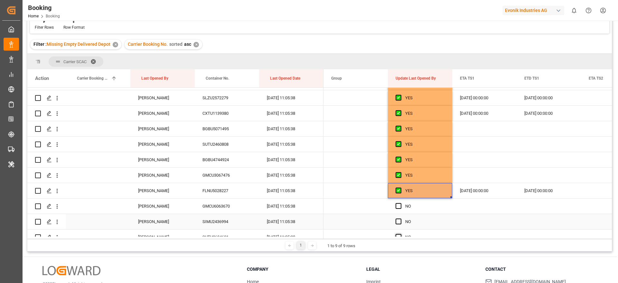
scroll to position [1255, 0]
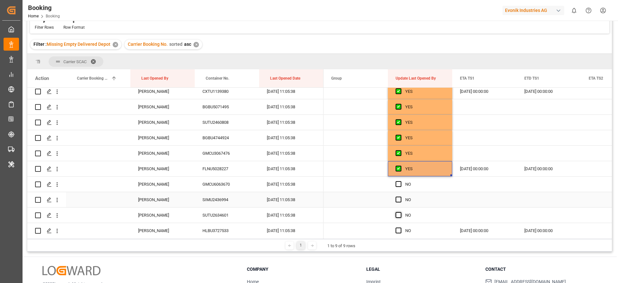
click at [399, 184] on span "Press SPACE to select this row." at bounding box center [399, 184] width 6 height 6
click at [400, 181] on input "Press SPACE to select this row." at bounding box center [400, 181] width 0 height 0
click at [400, 200] on span "Press SPACE to select this row." at bounding box center [399, 199] width 6 height 6
click at [400, 196] on input "Press SPACE to select this row." at bounding box center [400, 196] width 0 height 0
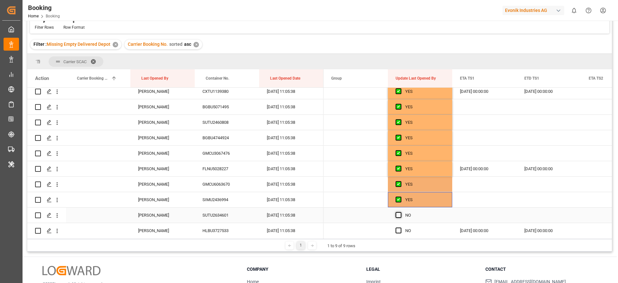
click at [400, 213] on span "Press SPACE to select this row." at bounding box center [399, 215] width 6 height 6
click at [400, 212] on input "Press SPACE to select this row." at bounding box center [400, 212] width 0 height 0
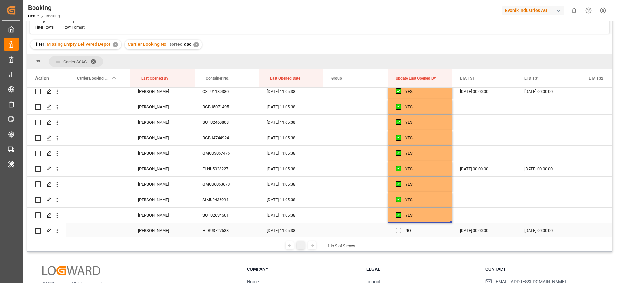
scroll to position [1304, 0]
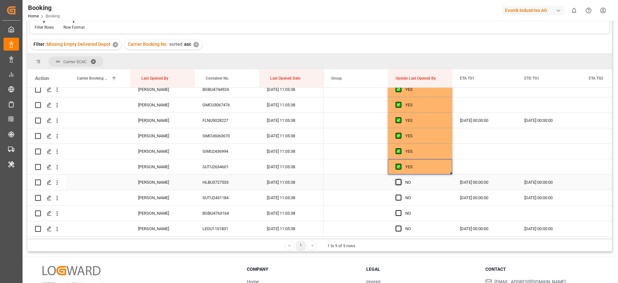
click at [399, 182] on span "Press SPACE to select this row." at bounding box center [399, 182] width 6 height 6
click at [400, 179] on input "Press SPACE to select this row." at bounding box center [400, 179] width 0 height 0
click at [399, 198] on span "Press SPACE to select this row." at bounding box center [399, 197] width 6 height 6
click at [400, 194] on input "Press SPACE to select this row." at bounding box center [400, 194] width 0 height 0
click at [399, 211] on span "Press SPACE to select this row." at bounding box center [399, 213] width 6 height 6
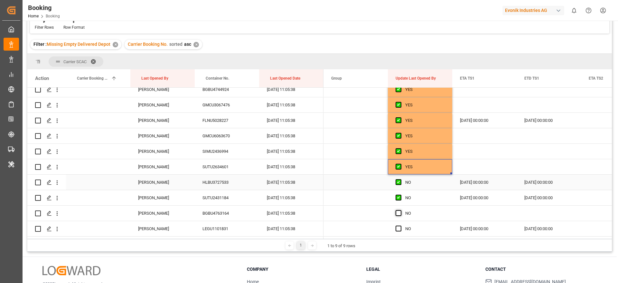
click at [400, 210] on input "Press SPACE to select this row." at bounding box center [400, 210] width 0 height 0
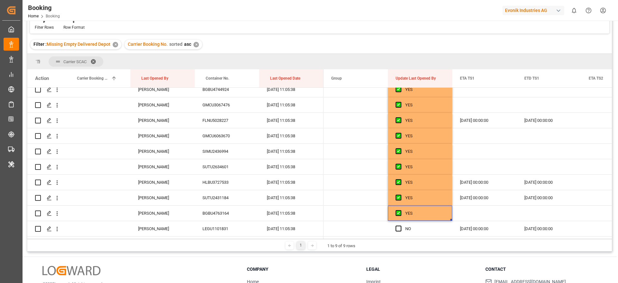
scroll to position [1352, 0]
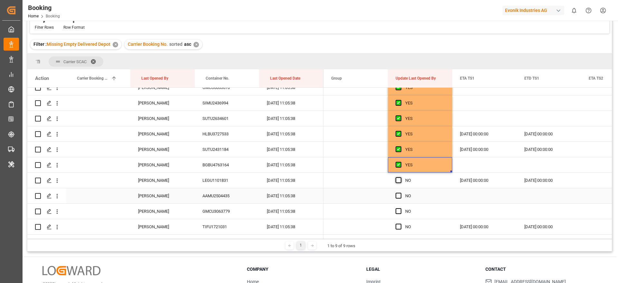
click at [400, 182] on span "Press SPACE to select this row." at bounding box center [399, 180] width 6 height 6
click at [400, 177] on input "Press SPACE to select this row." at bounding box center [400, 177] width 0 height 0
click at [400, 198] on span "Press SPACE to select this row." at bounding box center [399, 195] width 6 height 6
click at [400, 192] on input "Press SPACE to select this row." at bounding box center [400, 192] width 0 height 0
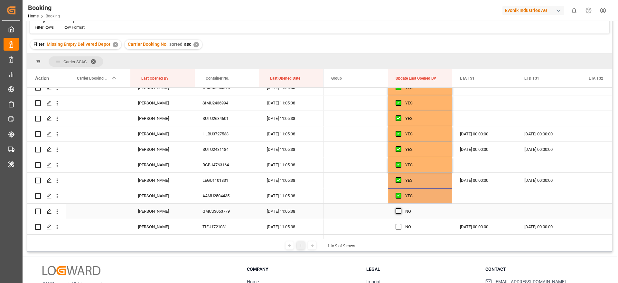
click at [398, 211] on span "Press SPACE to select this row." at bounding box center [399, 211] width 6 height 6
click at [400, 208] on input "Press SPACE to select this row." at bounding box center [400, 208] width 0 height 0
click at [398, 225] on span "Press SPACE to select this row." at bounding box center [399, 226] width 6 height 6
click at [400, 223] on input "Press SPACE to select this row." at bounding box center [400, 223] width 0 height 0
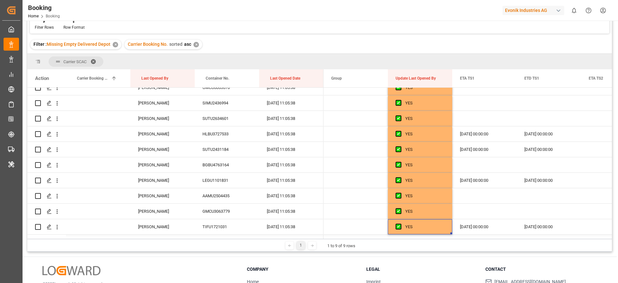
scroll to position [1400, 0]
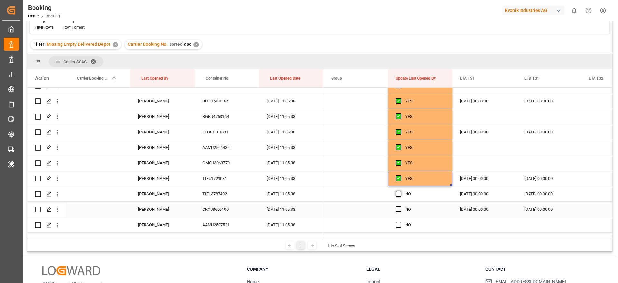
click at [399, 195] on span "Press SPACE to select this row." at bounding box center [399, 194] width 6 height 6
click at [400, 191] on input "Press SPACE to select this row." at bounding box center [400, 191] width 0 height 0
click at [399, 209] on span "Press SPACE to select this row." at bounding box center [399, 209] width 6 height 6
click at [400, 206] on input "Press SPACE to select this row." at bounding box center [400, 206] width 0 height 0
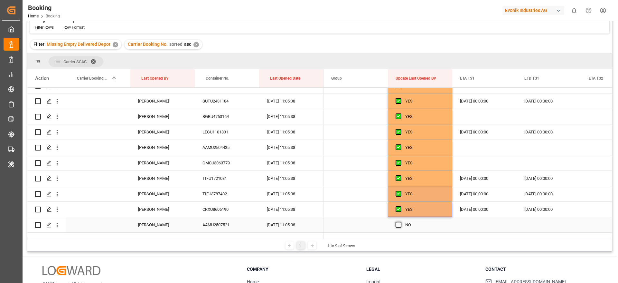
click at [399, 223] on span "Press SPACE to select this row." at bounding box center [399, 224] width 6 height 6
click at [400, 221] on input "Press SPACE to select this row." at bounding box center [400, 221] width 0 height 0
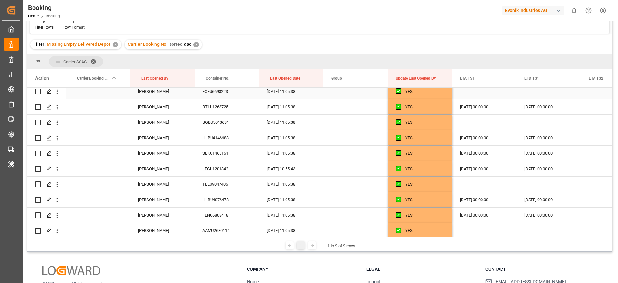
scroll to position [0, 0]
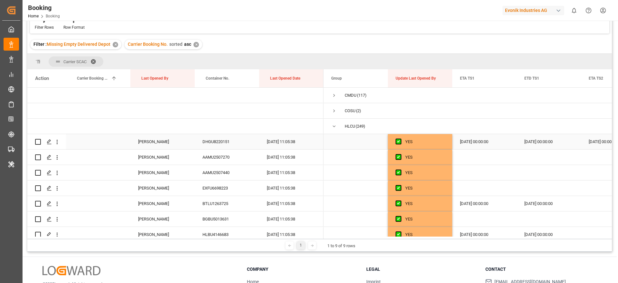
click at [411, 137] on div "YES" at bounding box center [424, 141] width 39 height 15
click at [401, 141] on span "Press SPACE to select this row." at bounding box center [399, 141] width 6 height 6
click at [400, 138] on input "Press SPACE to select this row." at bounding box center [400, 138] width 0 height 0
click at [401, 141] on span "Press SPACE to select this row." at bounding box center [399, 141] width 6 height 6
click at [400, 138] on input "Press SPACE to select this row." at bounding box center [400, 138] width 0 height 0
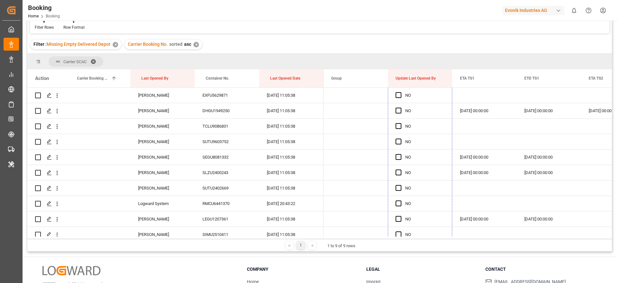
scroll to position [1609, 0]
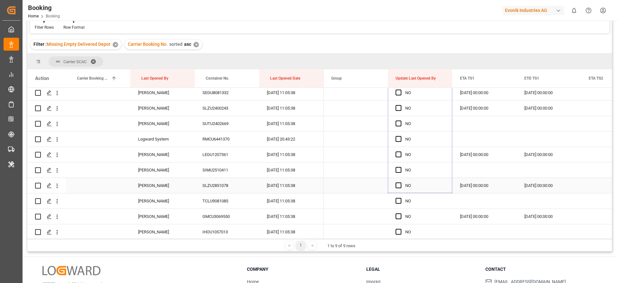
drag, startPoint x: 452, startPoint y: 148, endPoint x: 416, endPoint y: 182, distance: 49.2
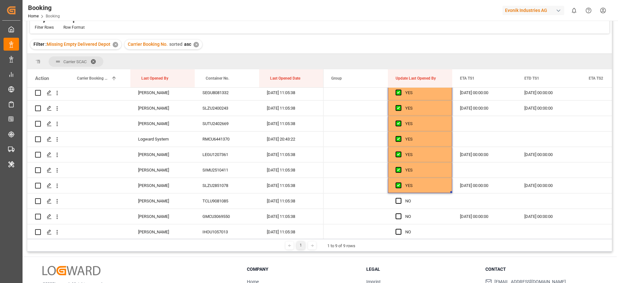
scroll to position [0, 0]
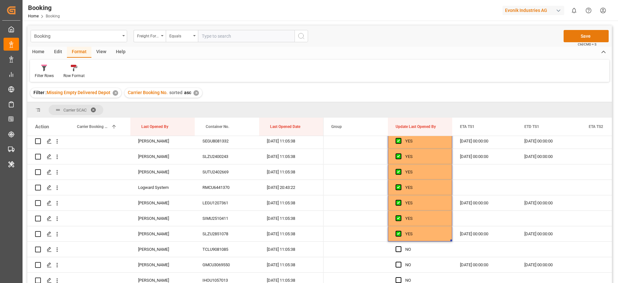
click at [579, 35] on button "Save" at bounding box center [586, 36] width 45 height 12
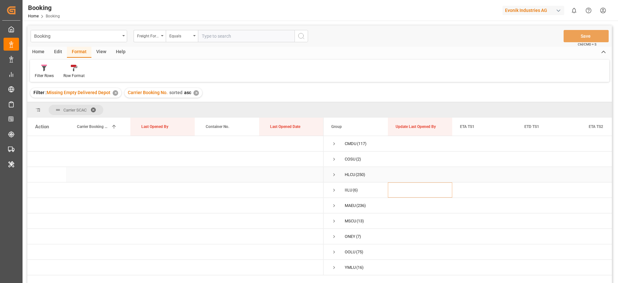
click at [336, 174] on span "Press SPACE to select this row." at bounding box center [334, 175] width 6 height 6
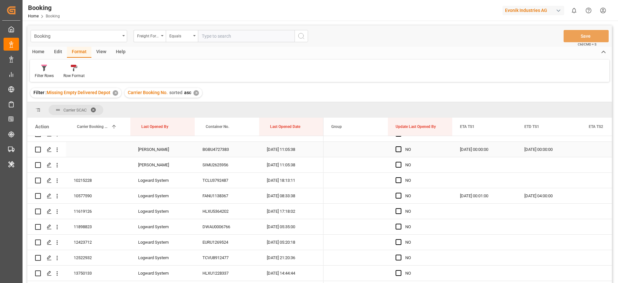
scroll to position [1738, 0]
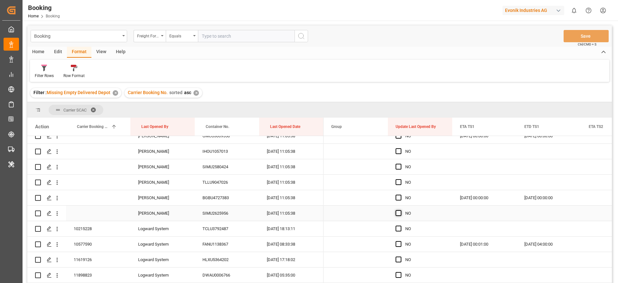
click at [398, 211] on span "Press SPACE to select this row." at bounding box center [399, 213] width 6 height 6
click at [400, 210] on input "Press SPACE to select this row." at bounding box center [400, 210] width 0 height 0
click at [398, 197] on span "Press SPACE to select this row." at bounding box center [399, 197] width 6 height 6
click at [400, 194] on input "Press SPACE to select this row." at bounding box center [400, 194] width 0 height 0
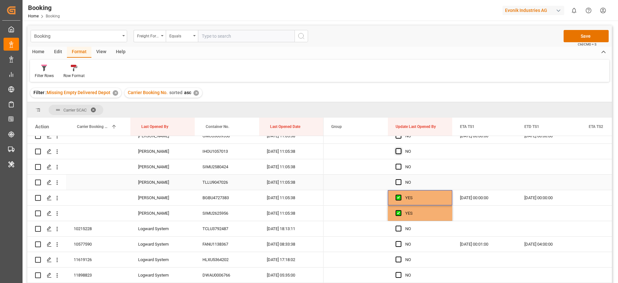
click at [400, 180] on span "Press SPACE to select this row." at bounding box center [399, 182] width 6 height 6
click at [400, 179] on input "Press SPACE to select this row." at bounding box center [400, 179] width 0 height 0
click at [399, 165] on span "Press SPACE to select this row." at bounding box center [399, 167] width 6 height 6
click at [400, 164] on input "Press SPACE to select this row." at bounding box center [400, 164] width 0 height 0
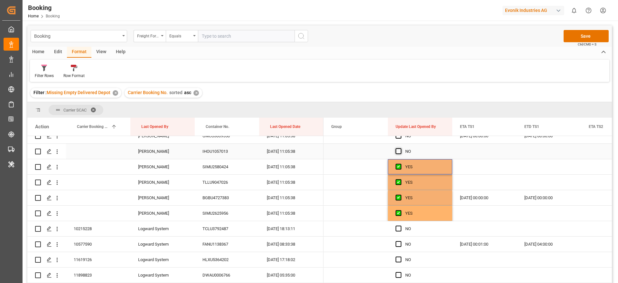
click at [398, 151] on span "Press SPACE to select this row." at bounding box center [399, 151] width 6 height 6
click at [400, 148] on input "Press SPACE to select this row." at bounding box center [400, 148] width 0 height 0
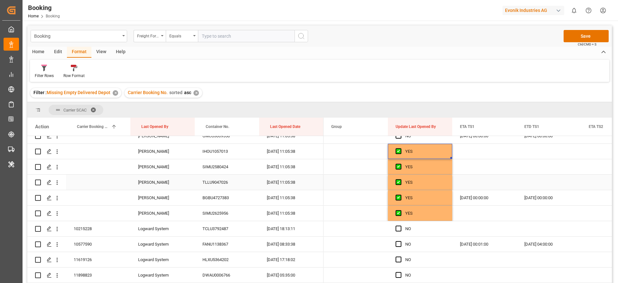
scroll to position [1690, 0]
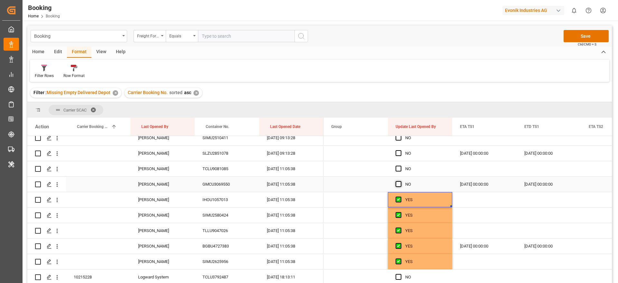
click at [400, 184] on span "Press SPACE to select this row." at bounding box center [399, 184] width 6 height 6
click at [400, 181] on input "Press SPACE to select this row." at bounding box center [400, 181] width 0 height 0
click at [398, 168] on span "Press SPACE to select this row." at bounding box center [399, 168] width 6 height 6
click at [400, 165] on input "Press SPACE to select this row." at bounding box center [400, 165] width 0 height 0
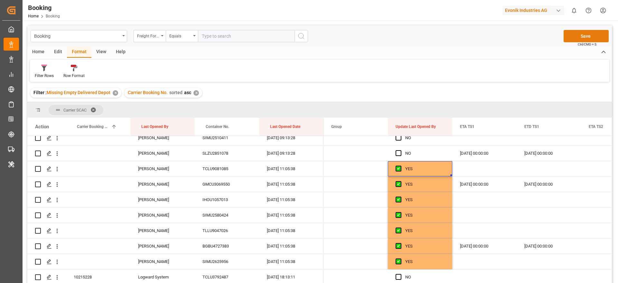
click at [586, 32] on button "Save" at bounding box center [586, 36] width 45 height 12
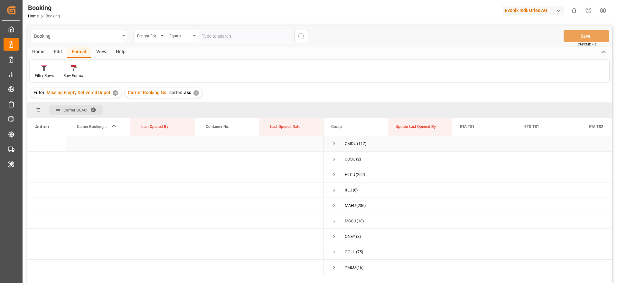
scroll to position [48, 0]
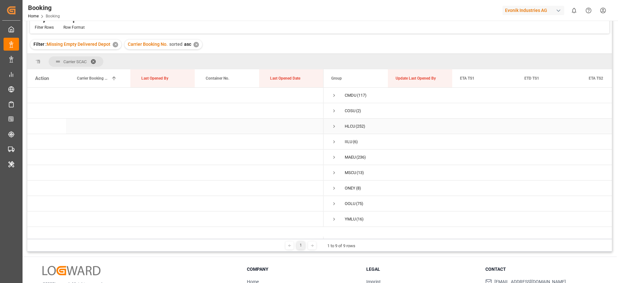
click at [334, 127] on span "Press SPACE to select this row." at bounding box center [334, 126] width 6 height 6
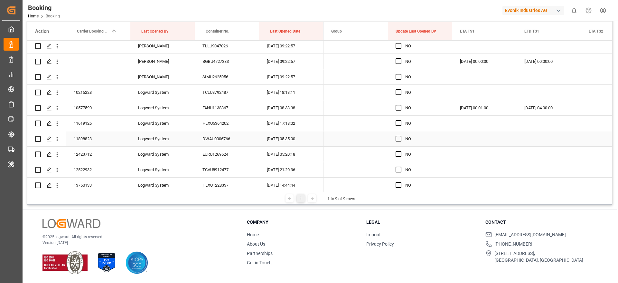
scroll to position [1787, 0]
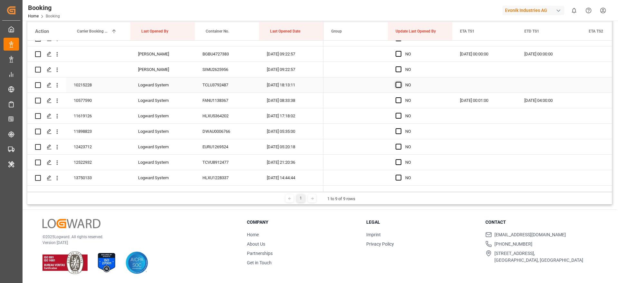
click at [398, 85] on span "Press SPACE to select this row." at bounding box center [399, 85] width 6 height 6
click at [400, 82] on input "Press SPACE to select this row." at bounding box center [400, 82] width 0 height 0
click at [398, 102] on span "Press SPACE to select this row." at bounding box center [399, 100] width 6 height 6
click at [400, 97] on input "Press SPACE to select this row." at bounding box center [400, 97] width 0 height 0
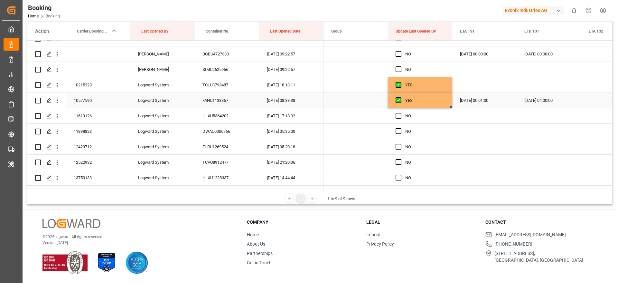
drag, startPoint x: 398, startPoint y: 102, endPoint x: 303, endPoint y: 169, distance: 115.7
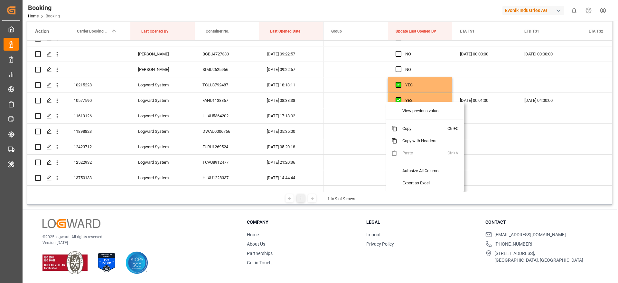
click at [326, 220] on h3 "Company" at bounding box center [302, 222] width 111 height 7
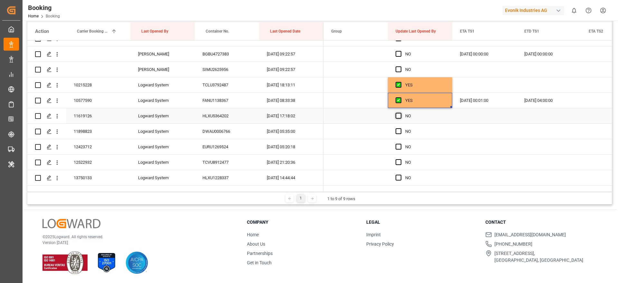
click at [397, 116] on span "Press SPACE to select this row." at bounding box center [399, 116] width 6 height 6
click at [400, 113] on input "Press SPACE to select this row." at bounding box center [400, 113] width 0 height 0
click at [398, 129] on span "Press SPACE to select this row." at bounding box center [399, 131] width 6 height 6
click at [400, 128] on input "Press SPACE to select this row." at bounding box center [400, 128] width 0 height 0
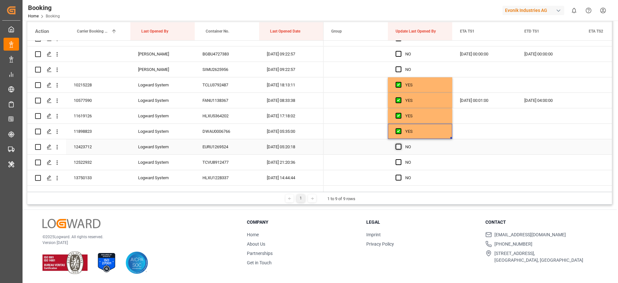
click at [397, 146] on span "Press SPACE to select this row." at bounding box center [399, 147] width 6 height 6
click at [400, 144] on input "Press SPACE to select this row." at bounding box center [400, 144] width 0 height 0
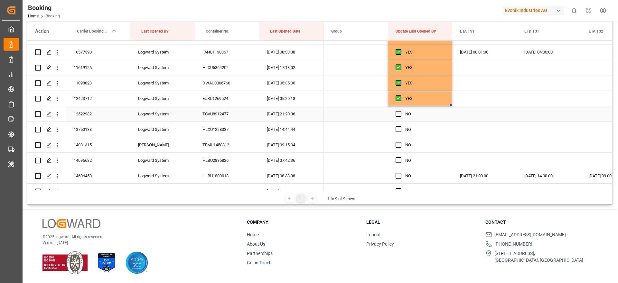
click at [400, 116] on span "Press SPACE to select this row." at bounding box center [399, 114] width 6 height 6
click at [400, 111] on input "Press SPACE to select this row." at bounding box center [400, 111] width 0 height 0
click at [398, 131] on span "Press SPACE to select this row." at bounding box center [399, 129] width 6 height 6
click at [400, 126] on input "Press SPACE to select this row." at bounding box center [400, 126] width 0 height 0
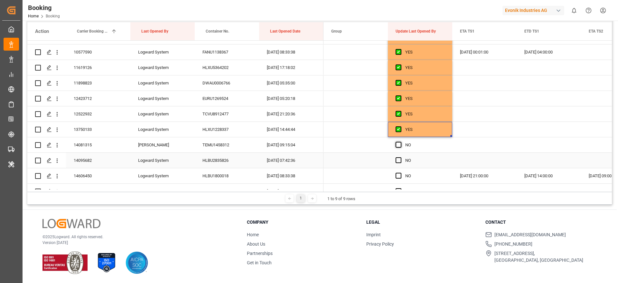
scroll to position [1883, 0]
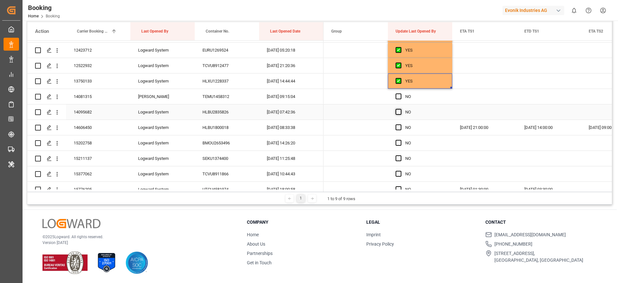
click at [401, 114] on span "Press SPACE to select this row." at bounding box center [399, 112] width 6 height 6
click at [400, 109] on input "Press SPACE to select this row." at bounding box center [400, 109] width 0 height 0
click at [400, 127] on span "Press SPACE to select this row." at bounding box center [399, 127] width 6 height 6
click at [400, 124] on input "Press SPACE to select this row." at bounding box center [400, 124] width 0 height 0
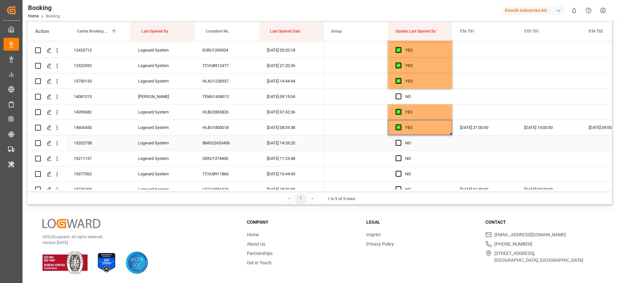
scroll to position [1931, 0]
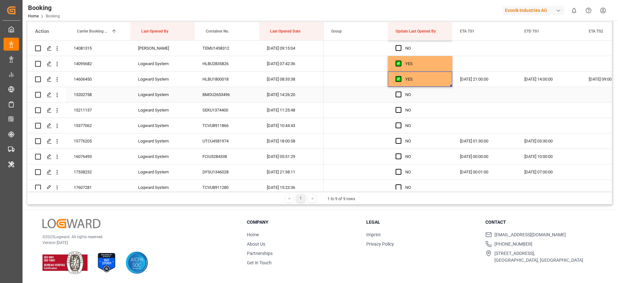
click at [395, 93] on div "NO" at bounding box center [420, 94] width 64 height 15
click at [397, 94] on span "Press SPACE to select this row." at bounding box center [399, 94] width 6 height 6
click at [400, 91] on input "Press SPACE to select this row." at bounding box center [400, 91] width 0 height 0
click at [398, 109] on span "Press SPACE to select this row." at bounding box center [399, 110] width 6 height 6
click at [400, 107] on input "Press SPACE to select this row." at bounding box center [400, 107] width 0 height 0
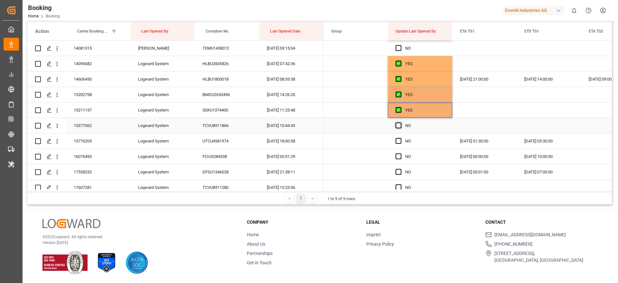
click at [398, 127] on span "Press SPACE to select this row." at bounding box center [399, 125] width 6 height 6
click at [400, 122] on input "Press SPACE to select this row." at bounding box center [400, 122] width 0 height 0
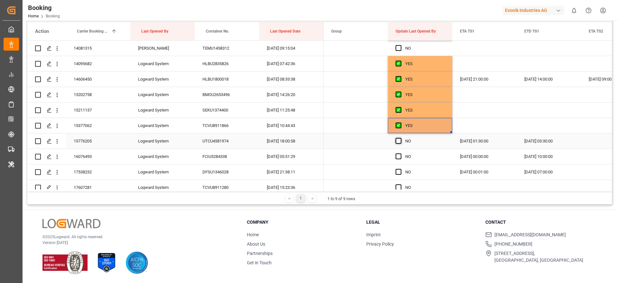
click at [398, 139] on span "Press SPACE to select this row." at bounding box center [399, 141] width 6 height 6
click at [400, 138] on input "Press SPACE to select this row." at bounding box center [400, 138] width 0 height 0
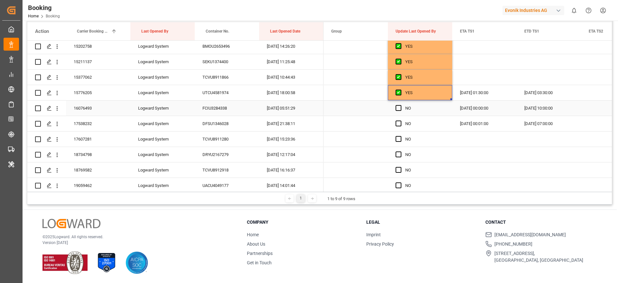
click at [399, 107] on span "Press SPACE to select this row." at bounding box center [399, 108] width 6 height 6
click at [400, 105] on input "Press SPACE to select this row." at bounding box center [400, 105] width 0 height 0
click at [398, 125] on span "Press SPACE to select this row." at bounding box center [399, 123] width 6 height 6
click at [400, 120] on input "Press SPACE to select this row." at bounding box center [400, 120] width 0 height 0
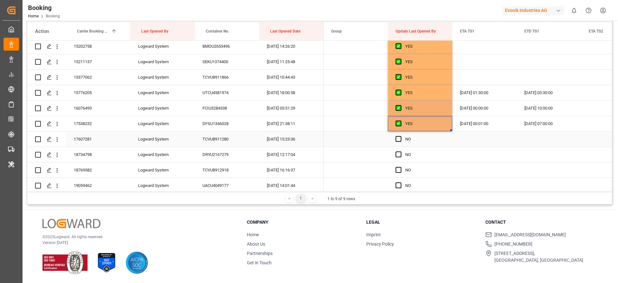
click at [399, 139] on span "Press SPACE to select this row." at bounding box center [399, 139] width 6 height 6
click at [400, 136] on input "Press SPACE to select this row." at bounding box center [400, 136] width 0 height 0
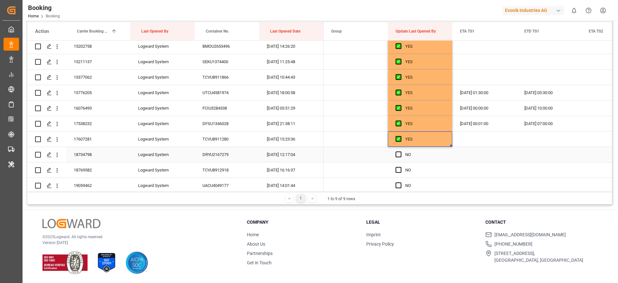
click at [109, 152] on div "18734798" at bounding box center [98, 154] width 64 height 15
click at [397, 155] on span "Press SPACE to select this row." at bounding box center [399, 154] width 6 height 6
click at [400, 151] on input "Press SPACE to select this row." at bounding box center [400, 151] width 0 height 0
click at [397, 169] on span "Press SPACE to select this row." at bounding box center [399, 170] width 6 height 6
click at [400, 167] on input "Press SPACE to select this row." at bounding box center [400, 167] width 0 height 0
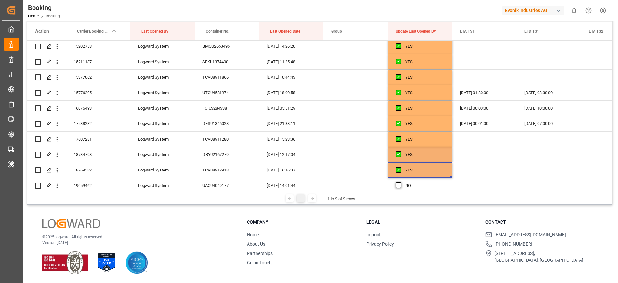
scroll to position [2028, 0]
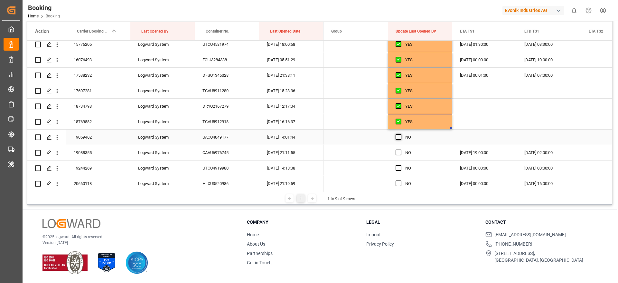
click at [398, 138] on span "Press SPACE to select this row." at bounding box center [399, 137] width 6 height 6
click at [400, 134] on input "Press SPACE to select this row." at bounding box center [400, 134] width 0 height 0
click at [399, 150] on span "Press SPACE to select this row." at bounding box center [399, 152] width 6 height 6
click at [400, 149] on input "Press SPACE to select this row." at bounding box center [400, 149] width 0 height 0
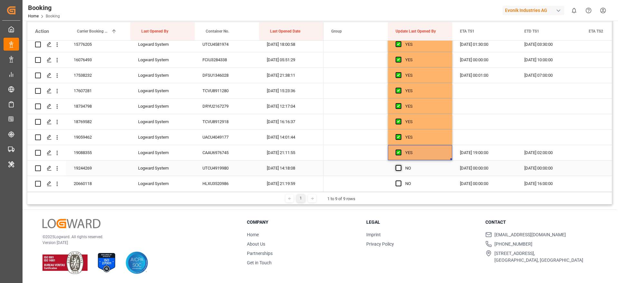
click at [400, 168] on span "Press SPACE to select this row." at bounding box center [399, 168] width 6 height 6
click at [400, 165] on input "Press SPACE to select this row." at bounding box center [400, 165] width 0 height 0
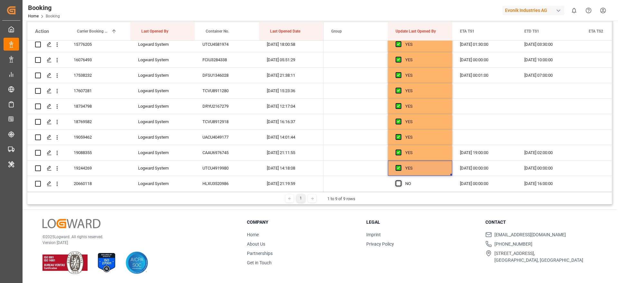
scroll to position [2076, 0]
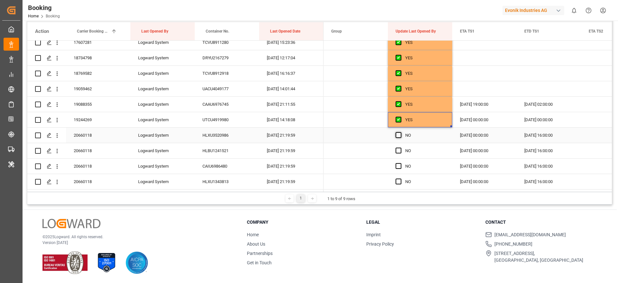
click at [398, 136] on span "Press SPACE to select this row." at bounding box center [399, 135] width 6 height 6
click at [400, 132] on input "Press SPACE to select this row." at bounding box center [400, 132] width 0 height 0
click at [101, 135] on div "20660118" at bounding box center [98, 134] width 64 height 15
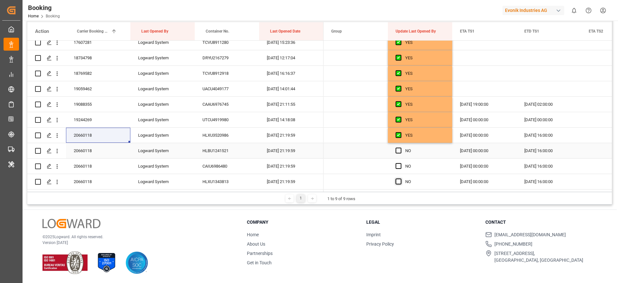
drag, startPoint x: 399, startPoint y: 148, endPoint x: 398, endPoint y: 179, distance: 31.3
click at [400, 148] on span "Press SPACE to select this row." at bounding box center [399, 150] width 6 height 6
click at [400, 147] on input "Press SPACE to select this row." at bounding box center [400, 147] width 0 height 0
click at [399, 167] on span "Press SPACE to select this row." at bounding box center [399, 166] width 6 height 6
click at [400, 163] on input "Press SPACE to select this row." at bounding box center [400, 163] width 0 height 0
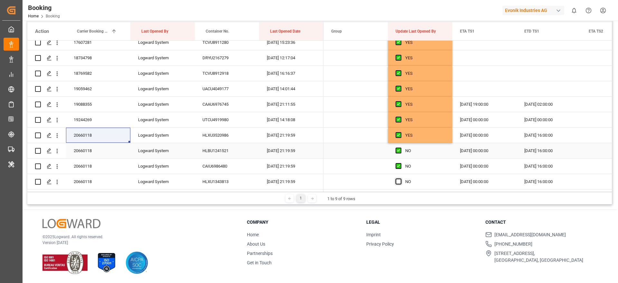
click at [398, 179] on span "Press SPACE to select this row." at bounding box center [399, 181] width 6 height 6
click at [400, 178] on input "Press SPACE to select this row." at bounding box center [400, 178] width 0 height 0
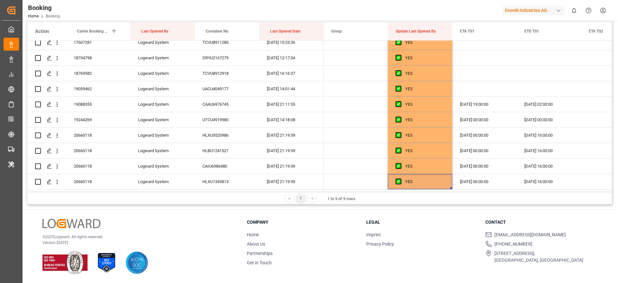
scroll to position [2125, 0]
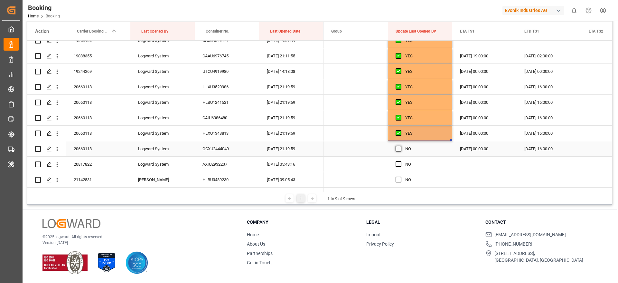
click at [398, 149] on span "Press SPACE to select this row." at bounding box center [399, 148] width 6 height 6
click at [400, 145] on input "Press SPACE to select this row." at bounding box center [400, 145] width 0 height 0
click at [399, 163] on span "Press SPACE to select this row." at bounding box center [399, 164] width 6 height 6
click at [400, 161] on input "Press SPACE to select this row." at bounding box center [400, 161] width 0 height 0
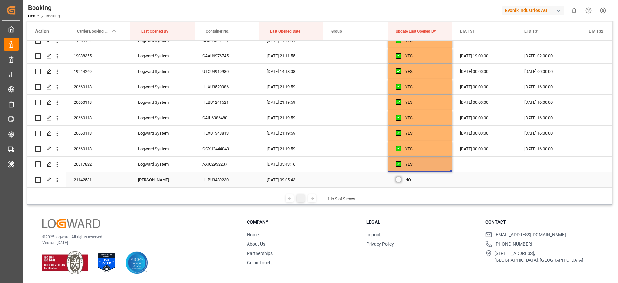
click at [399, 179] on span "Press SPACE to select this row." at bounding box center [399, 179] width 6 height 6
click at [400, 176] on input "Press SPACE to select this row." at bounding box center [400, 176] width 0 height 0
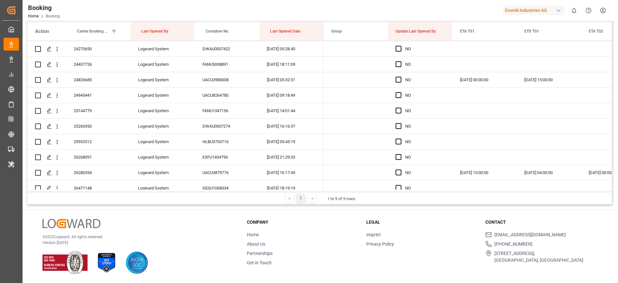
scroll to position [2623, 0]
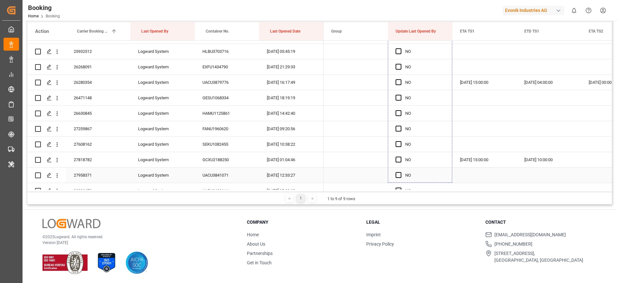
drag, startPoint x: 451, startPoint y: 137, endPoint x: 415, endPoint y: 172, distance: 50.1
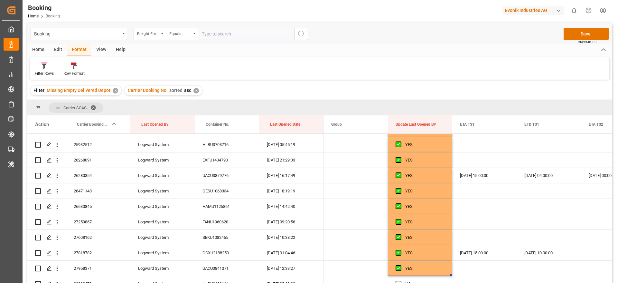
scroll to position [0, 0]
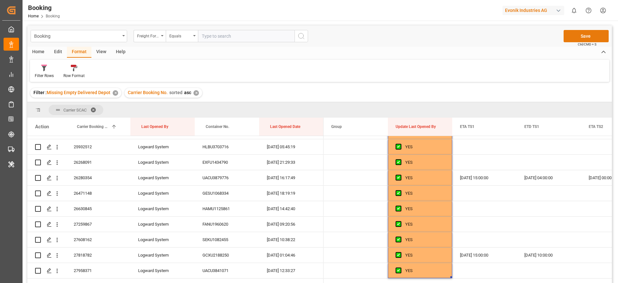
click at [565, 39] on button "Save" at bounding box center [586, 36] width 45 height 12
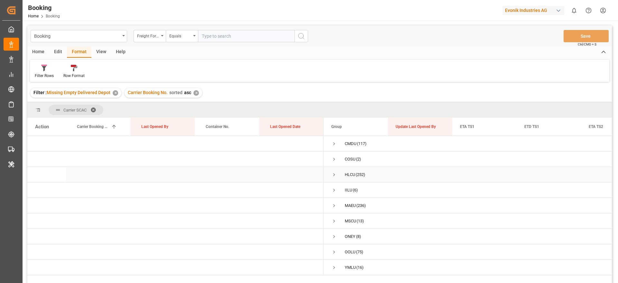
click at [332, 176] on span "Press SPACE to select this row." at bounding box center [334, 175] width 6 height 6
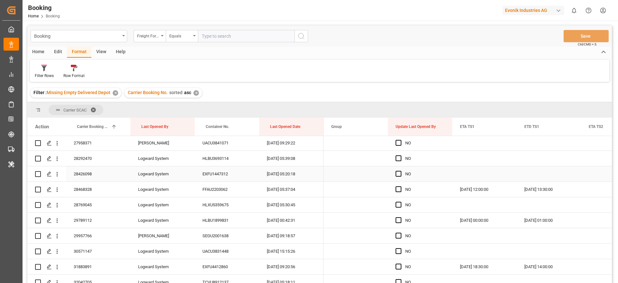
scroll to position [2752, 0]
click at [398, 158] on span "Press SPACE to select this row." at bounding box center [399, 157] width 6 height 6
click at [400, 154] on input "Press SPACE to select this row." at bounding box center [400, 154] width 0 height 0
click at [400, 172] on span "Press SPACE to select this row." at bounding box center [399, 172] width 6 height 6
click at [400, 169] on input "Press SPACE to select this row." at bounding box center [400, 169] width 0 height 0
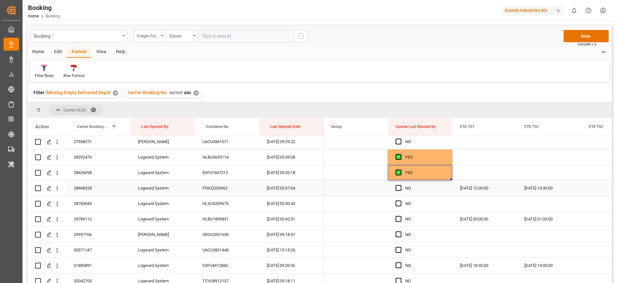
click at [399, 181] on div "Press SPACE to select this row." at bounding box center [401, 188] width 10 height 15
click at [399, 185] on span "Press SPACE to select this row." at bounding box center [399, 188] width 6 height 6
click at [400, 185] on input "Press SPACE to select this row." at bounding box center [400, 185] width 0 height 0
click at [398, 204] on span "Press SPACE to select this row." at bounding box center [399, 203] width 6 height 6
click at [400, 200] on input "Press SPACE to select this row." at bounding box center [400, 200] width 0 height 0
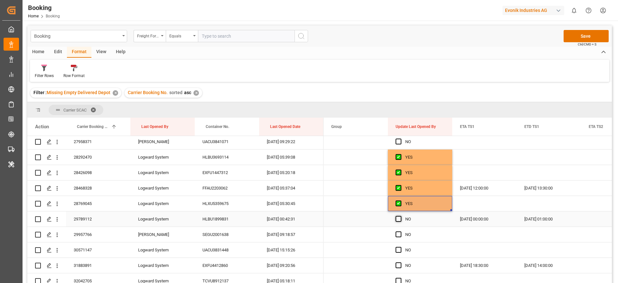
click at [397, 217] on span "Press SPACE to select this row." at bounding box center [399, 219] width 6 height 6
click at [400, 216] on input "Press SPACE to select this row." at bounding box center [400, 216] width 0 height 0
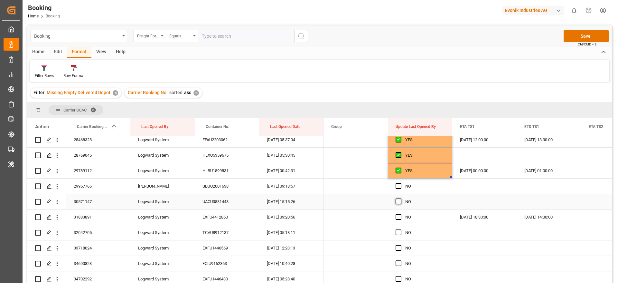
click at [400, 200] on span "Press SPACE to select this row." at bounding box center [399, 201] width 6 height 6
click at [400, 198] on input "Press SPACE to select this row." at bounding box center [400, 198] width 0 height 0
click at [393, 220] on div "NO" at bounding box center [420, 216] width 64 height 15
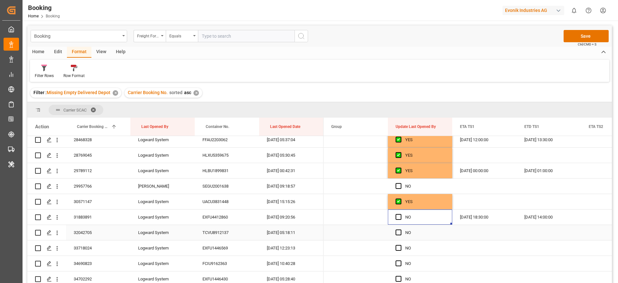
scroll to position [2849, 0]
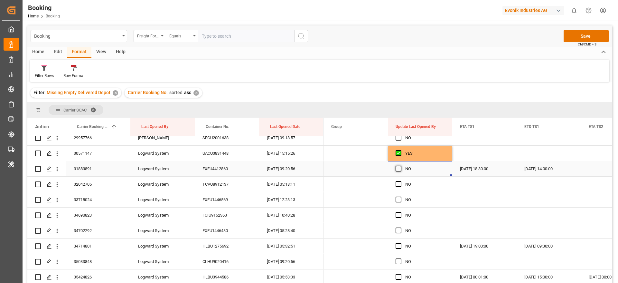
drag, startPoint x: 397, startPoint y: 169, endPoint x: 398, endPoint y: 181, distance: 12.3
click at [397, 168] on span "Press SPACE to select this row." at bounding box center [399, 168] width 6 height 6
click at [400, 165] on input "Press SPACE to select this row." at bounding box center [400, 165] width 0 height 0
click at [399, 186] on span "Press SPACE to select this row." at bounding box center [399, 184] width 6 height 6
click at [400, 181] on input "Press SPACE to select this row." at bounding box center [400, 181] width 0 height 0
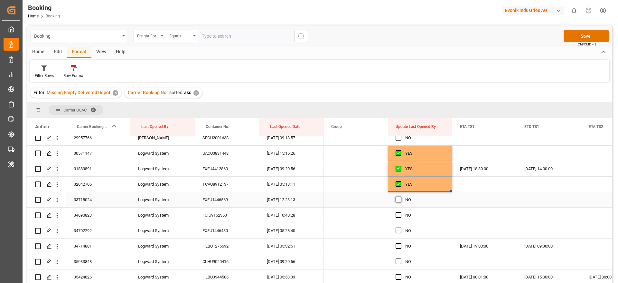
click at [398, 199] on span "Press SPACE to select this row." at bounding box center [399, 199] width 6 height 6
click at [400, 196] on input "Press SPACE to select this row." at bounding box center [400, 196] width 0 height 0
click at [398, 212] on span "Press SPACE to select this row." at bounding box center [399, 215] width 6 height 6
click at [400, 212] on input "Press SPACE to select this row." at bounding box center [400, 212] width 0 height 0
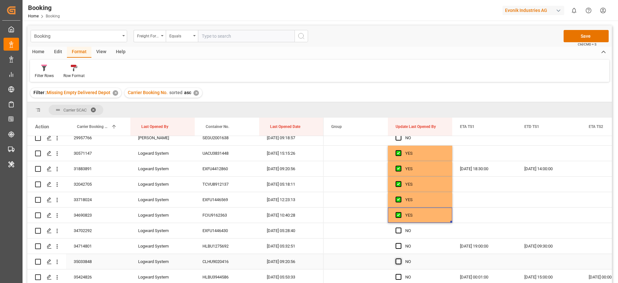
scroll to position [2897, 0]
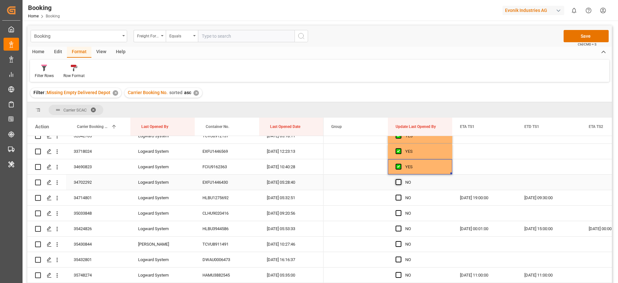
click at [399, 184] on span "Press SPACE to select this row." at bounding box center [399, 182] width 6 height 6
click at [400, 179] on input "Press SPACE to select this row." at bounding box center [400, 179] width 0 height 0
click at [399, 195] on span "Press SPACE to select this row." at bounding box center [399, 197] width 6 height 6
click at [400, 194] on input "Press SPACE to select this row." at bounding box center [400, 194] width 0 height 0
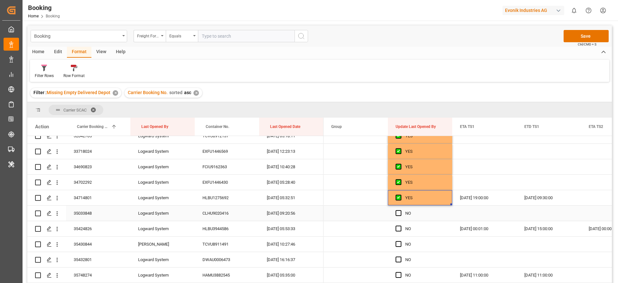
click at [398, 213] on span "Press SPACE to select this row." at bounding box center [399, 213] width 6 height 6
click at [400, 210] on input "Press SPACE to select this row." at bounding box center [400, 210] width 0 height 0
click at [396, 229] on span "Press SPACE to select this row." at bounding box center [399, 228] width 6 height 6
click at [400, 225] on input "Press SPACE to select this row." at bounding box center [400, 225] width 0 height 0
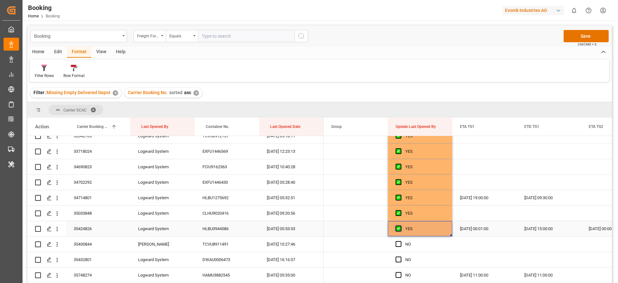
scroll to position [2945, 0]
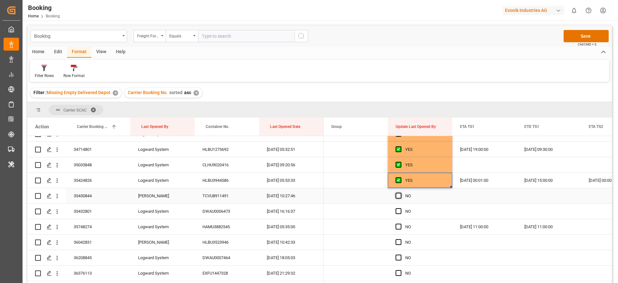
click at [400, 197] on span "Press SPACE to select this row." at bounding box center [399, 195] width 6 height 6
click at [400, 192] on input "Press SPACE to select this row." at bounding box center [400, 192] width 0 height 0
click at [106, 164] on div "35033848" at bounding box center [98, 164] width 64 height 15
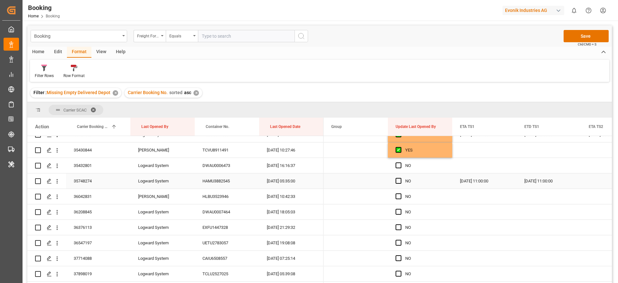
scroll to position [2994, 0]
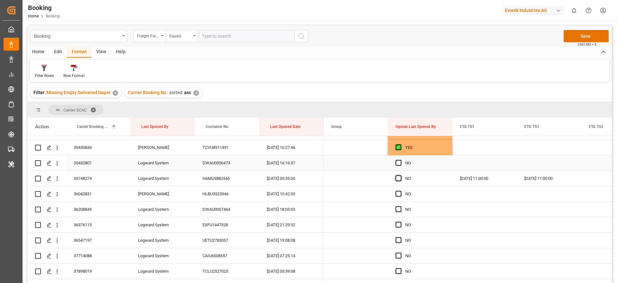
click at [399, 163] on span "Press SPACE to select this row." at bounding box center [399, 163] width 6 height 6
click at [400, 160] on input "Press SPACE to select this row." at bounding box center [400, 160] width 0 height 0
click at [400, 178] on span "Press SPACE to select this row." at bounding box center [399, 178] width 6 height 6
click at [400, 175] on input "Press SPACE to select this row." at bounding box center [400, 175] width 0 height 0
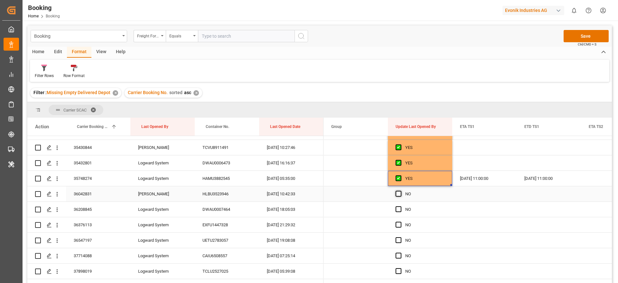
click at [399, 194] on span "Press SPACE to select this row." at bounding box center [399, 194] width 6 height 6
click at [400, 191] on input "Press SPACE to select this row." at bounding box center [400, 191] width 0 height 0
click at [399, 208] on span "Press SPACE to select this row." at bounding box center [399, 209] width 6 height 6
click at [400, 206] on input "Press SPACE to select this row." at bounding box center [400, 206] width 0 height 0
click at [399, 223] on span "Press SPACE to select this row." at bounding box center [399, 224] width 6 height 6
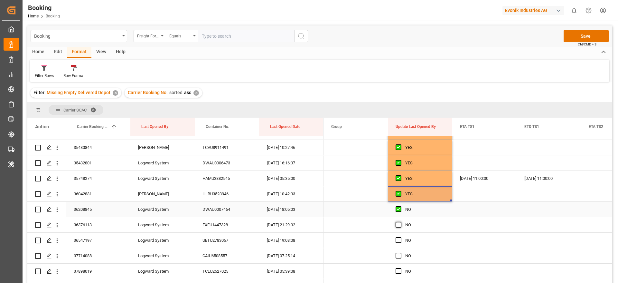
click at [400, 221] on input "Press SPACE to select this row." at bounding box center [400, 221] width 0 height 0
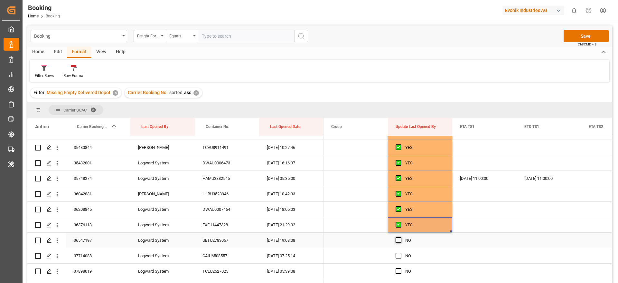
click at [398, 240] on span "Press SPACE to select this row." at bounding box center [399, 240] width 6 height 6
click at [400, 237] on input "Press SPACE to select this row." at bounding box center [400, 237] width 0 height 0
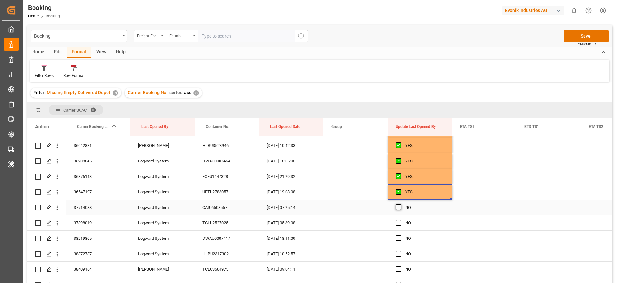
click at [397, 208] on span "Press SPACE to select this row." at bounding box center [399, 207] width 6 height 6
click at [400, 204] on input "Press SPACE to select this row." at bounding box center [400, 204] width 0 height 0
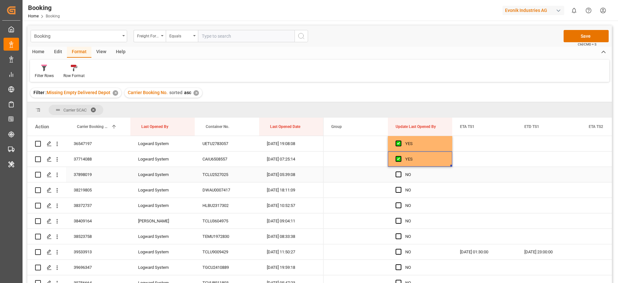
click at [398, 175] on span "Press SPACE to select this row." at bounding box center [399, 174] width 6 height 6
click at [400, 171] on input "Press SPACE to select this row." at bounding box center [400, 171] width 0 height 0
click at [396, 191] on span "Press SPACE to select this row." at bounding box center [399, 190] width 6 height 6
click at [400, 187] on input "Press SPACE to select this row." at bounding box center [400, 187] width 0 height 0
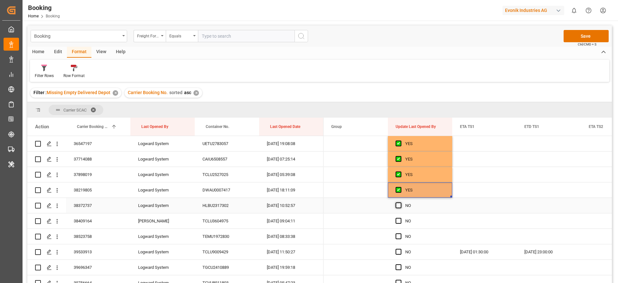
click at [396, 202] on span "Press SPACE to select this row." at bounding box center [399, 205] width 6 height 6
click at [400, 202] on input "Press SPACE to select this row." at bounding box center [400, 202] width 0 height 0
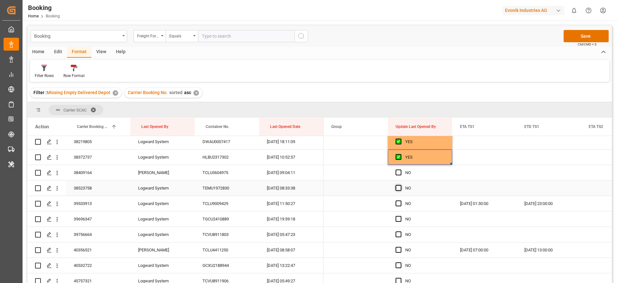
click at [398, 189] on span "Press SPACE to select this row." at bounding box center [399, 188] width 6 height 6
click at [400, 185] on input "Press SPACE to select this row." at bounding box center [400, 185] width 0 height 0
click at [397, 205] on span "Press SPACE to select this row." at bounding box center [399, 203] width 6 height 6
click at [400, 200] on input "Press SPACE to select this row." at bounding box center [400, 200] width 0 height 0
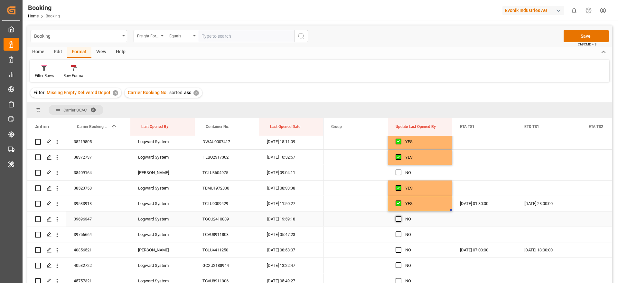
click at [397, 221] on span "Press SPACE to select this row." at bounding box center [399, 219] width 6 height 6
click at [400, 216] on input "Press SPACE to select this row." at bounding box center [400, 216] width 0 height 0
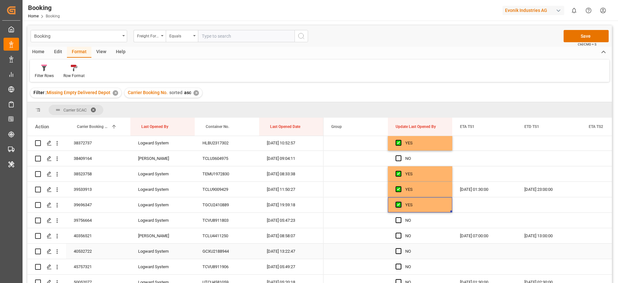
scroll to position [3187, 0]
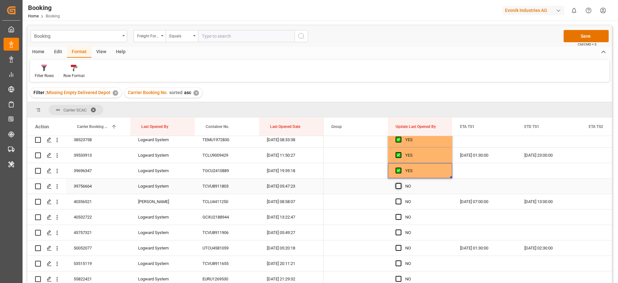
click at [396, 183] on span "Press SPACE to select this row." at bounding box center [399, 186] width 6 height 6
click at [400, 183] on input "Press SPACE to select this row." at bounding box center [400, 183] width 0 height 0
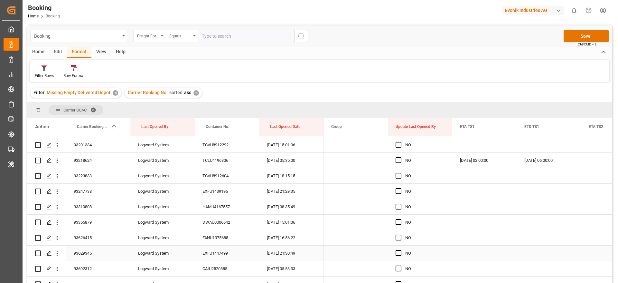
scroll to position [3882, 0]
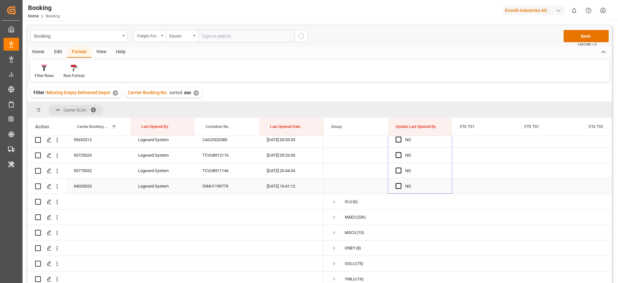
drag, startPoint x: 451, startPoint y: 192, endPoint x: 407, endPoint y: 189, distance: 43.5
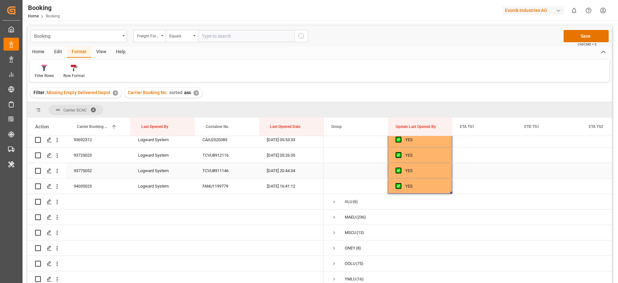
click at [94, 174] on div "93775052" at bounding box center [98, 170] width 64 height 15
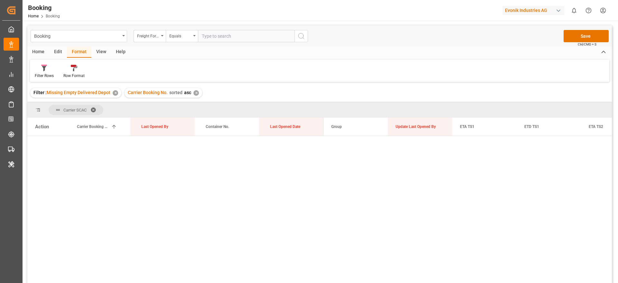
scroll to position [3882, 0]
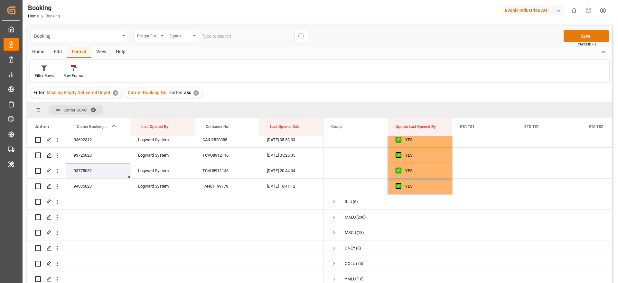
click at [566, 39] on button "Save" at bounding box center [586, 36] width 45 height 12
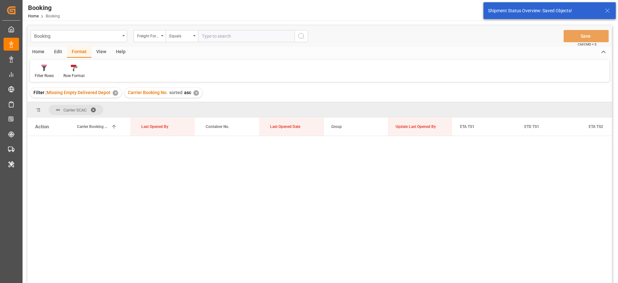
scroll to position [0, 0]
